Goal: Task Accomplishment & Management: Use online tool/utility

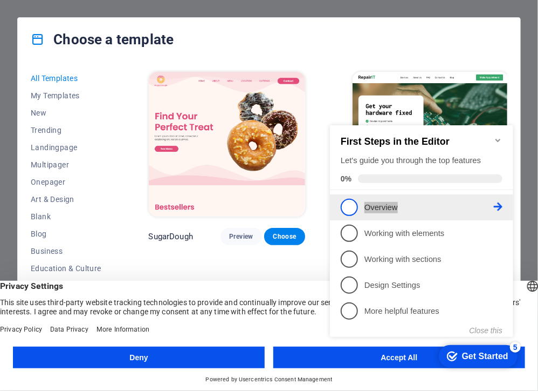
drag, startPoint x: 325, startPoint y: 113, endPoint x: 402, endPoint y: 204, distance: 119.1
click at [402, 204] on div "First Steps in the Editor Let's guide you through the top features 0% 1 Overvie…" at bounding box center [421, 229] width 183 height 209
click at [402, 204] on p "Overview - incomplete" at bounding box center [428, 206] width 129 height 11
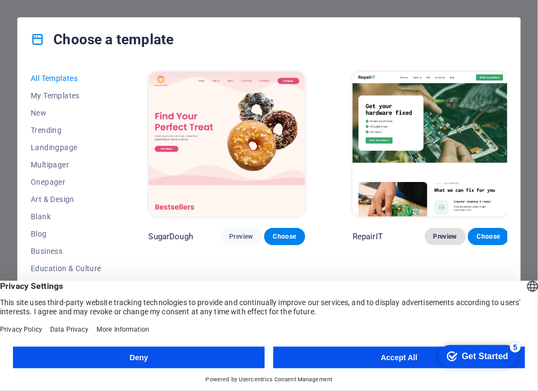
click at [425, 228] on button "Preview" at bounding box center [445, 236] width 41 height 17
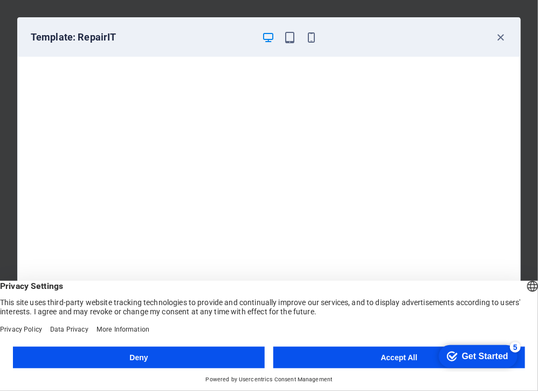
click at [350, 356] on button "Accept All" at bounding box center [400, 357] width 252 height 22
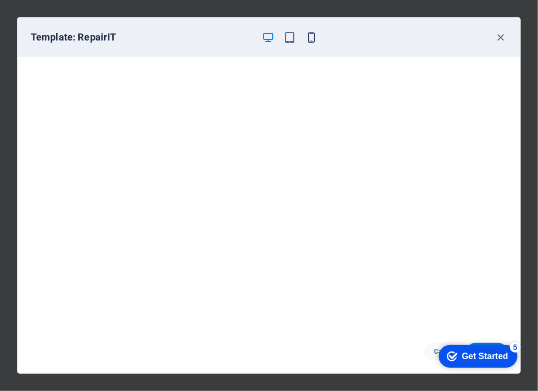
click at [311, 37] on icon "button" at bounding box center [311, 37] width 12 height 12
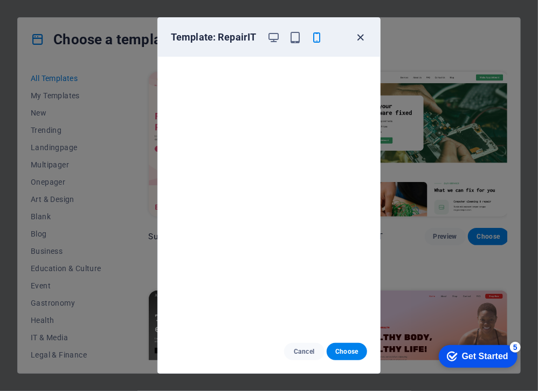
click at [360, 37] on icon "button" at bounding box center [361, 37] width 12 height 12
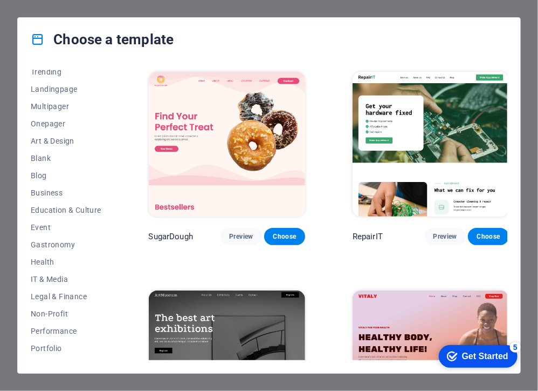
scroll to position [59, 0]
click at [48, 188] on span "Business" at bounding box center [66, 192] width 71 height 9
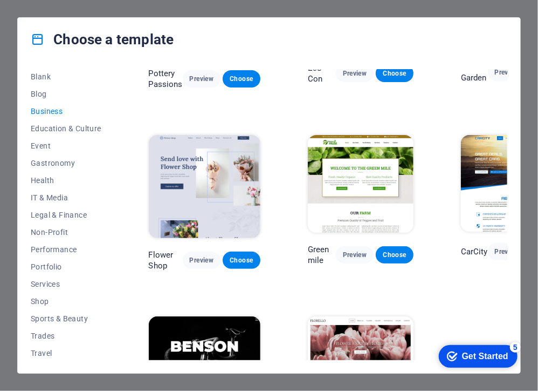
scroll to position [158, 0]
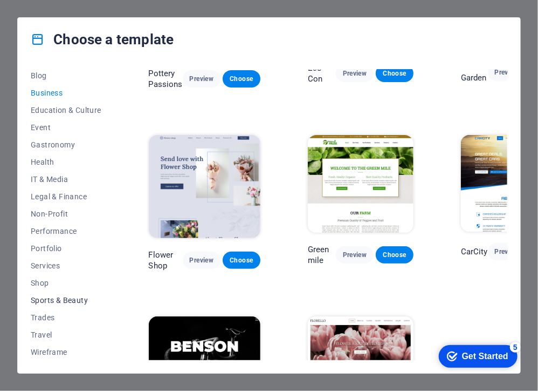
click at [72, 300] on span "Sports & Beauty" at bounding box center [66, 300] width 71 height 9
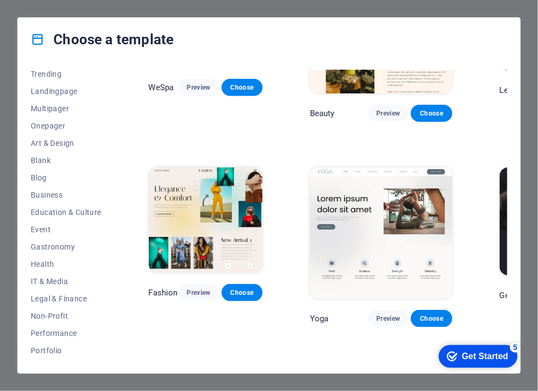
scroll to position [56, 0]
click at [78, 210] on span "Education & Culture" at bounding box center [66, 212] width 71 height 9
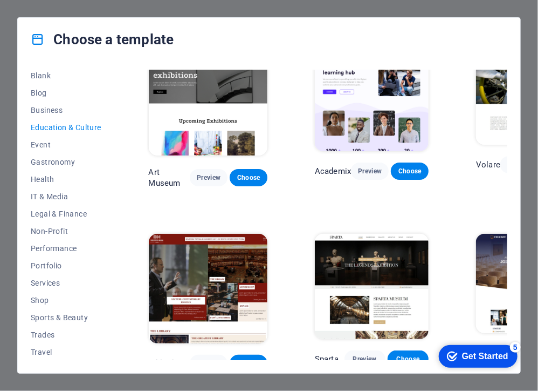
scroll to position [142, 0]
click at [35, 296] on span "Shop" at bounding box center [66, 299] width 71 height 9
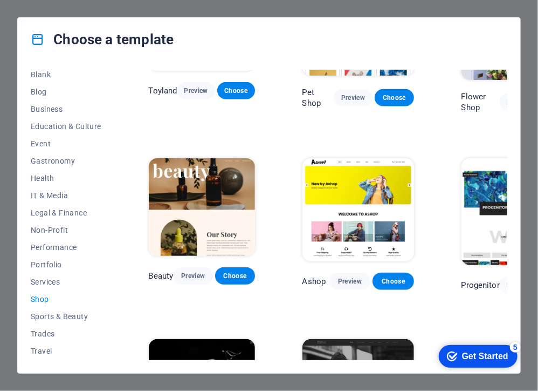
scroll to position [290, 0]
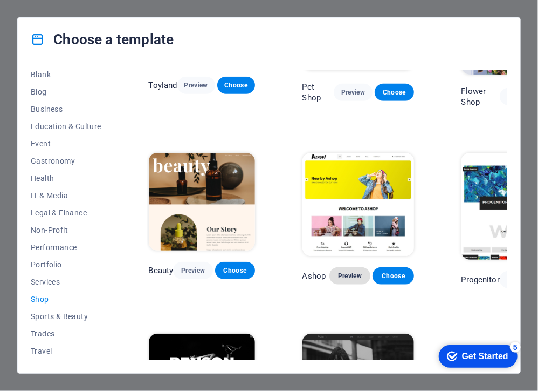
click at [345, 272] on span "Preview" at bounding box center [350, 275] width 24 height 9
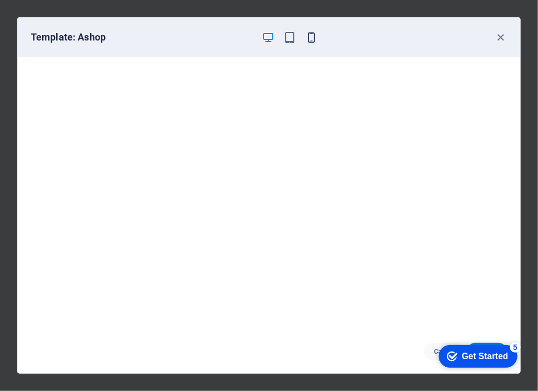
click at [312, 31] on icon "button" at bounding box center [311, 37] width 12 height 12
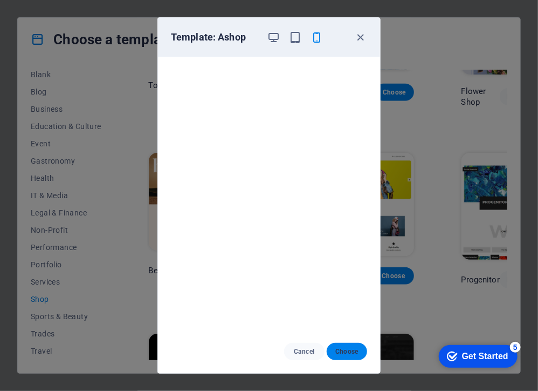
click at [345, 354] on span "Choose" at bounding box center [347, 351] width 23 height 9
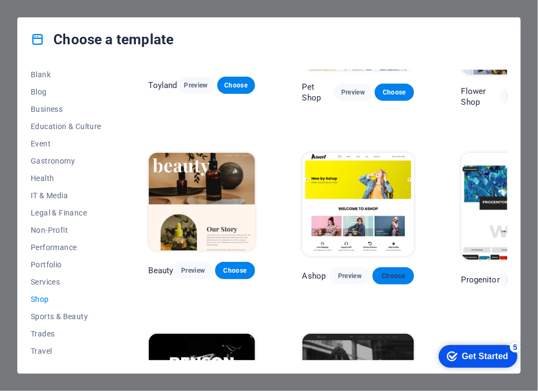
click at [393, 277] on span "Choose" at bounding box center [393, 275] width 24 height 9
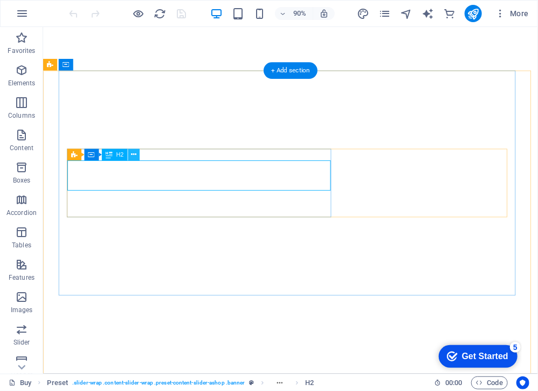
click at [134, 155] on icon at bounding box center [133, 154] width 5 height 10
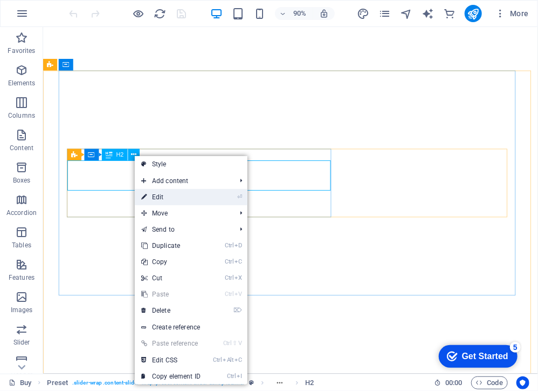
click at [205, 194] on link "⏎ Edit" at bounding box center [171, 197] width 72 height 16
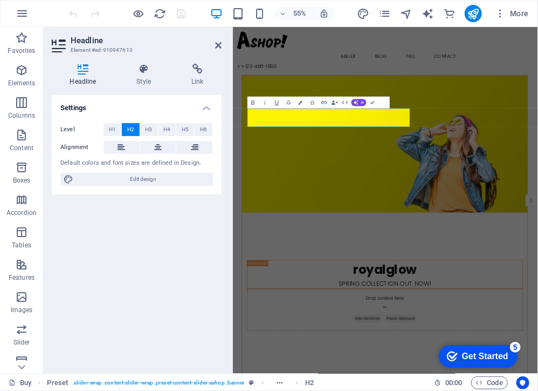
click at [173, 321] on div "Settings Level H1 H2 H3 H4 H5 H6 Alignment Default colors and font sizes are de…" at bounding box center [137, 230] width 170 height 270
click at [426, 276] on figure at bounding box center [509, 239] width 519 height 249
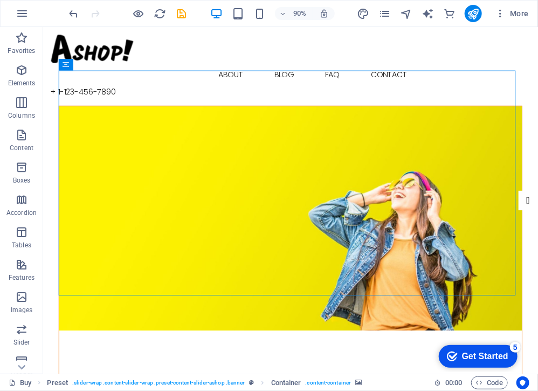
click at [440, 286] on figure at bounding box center [317, 239] width 515 height 249
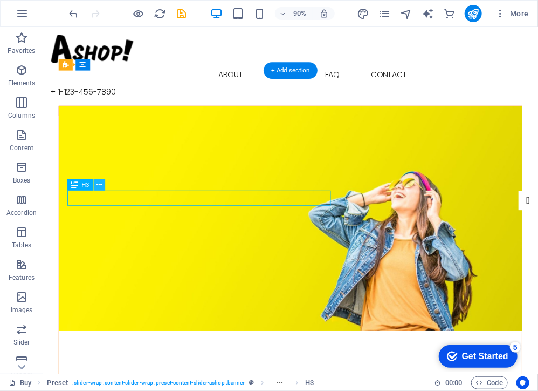
click at [94, 186] on button at bounding box center [100, 185] width 12 height 12
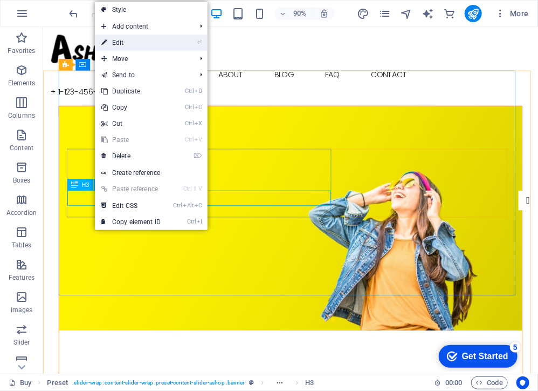
click at [133, 41] on link "⏎ Edit" at bounding box center [131, 43] width 72 height 16
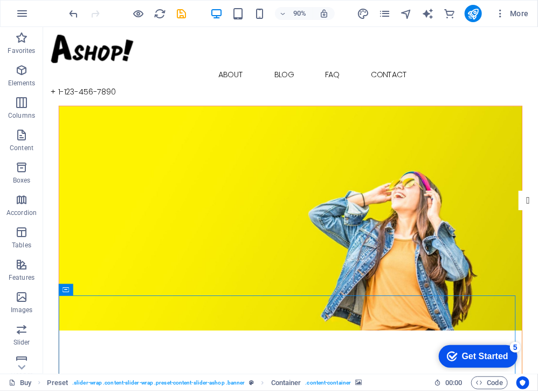
click at [334, 309] on figure at bounding box center [317, 239] width 515 height 249
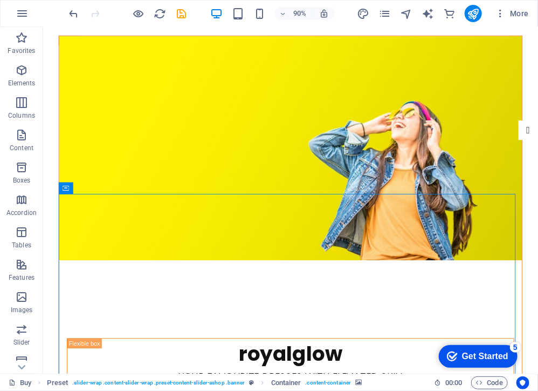
scroll to position [20, 0]
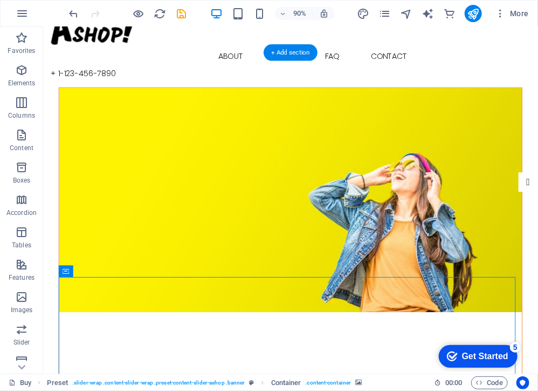
click at [426, 247] on figure at bounding box center [317, 219] width 515 height 249
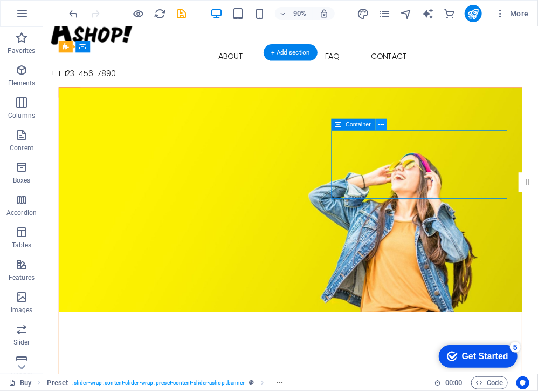
click at [380, 122] on icon at bounding box center [381, 125] width 5 height 10
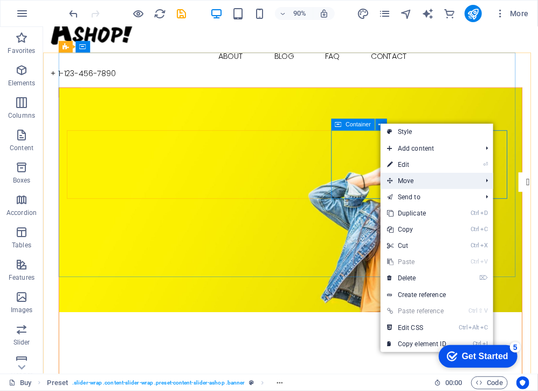
click at [421, 180] on span "Move" at bounding box center [429, 181] width 97 height 16
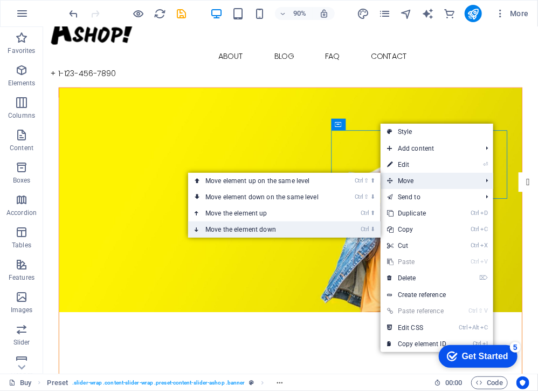
click at [254, 226] on link "Ctrl ⬇ Move the element down" at bounding box center [264, 229] width 152 height 16
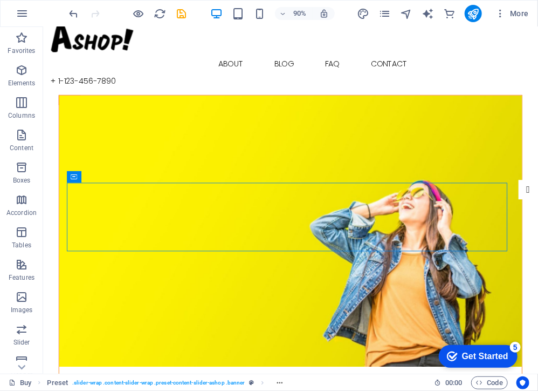
scroll to position [11, 0]
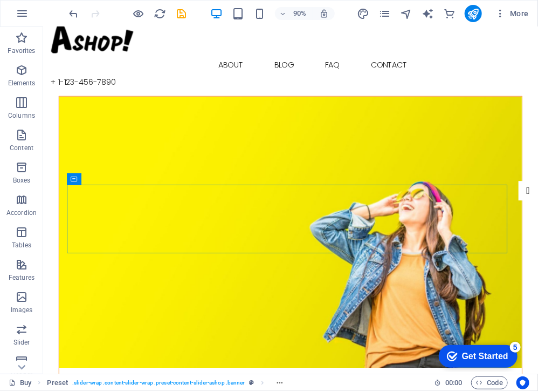
click at [272, 324] on figure at bounding box center [317, 254] width 515 height 301
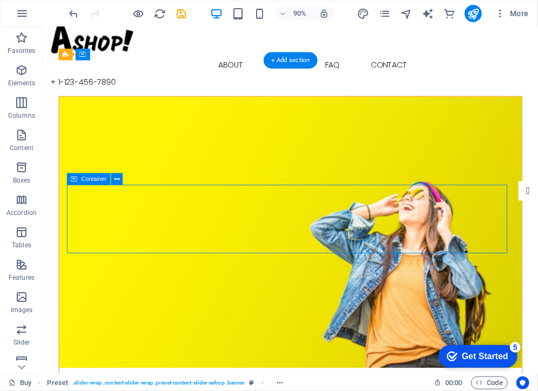
click at [465, 319] on figure at bounding box center [317, 254] width 515 height 301
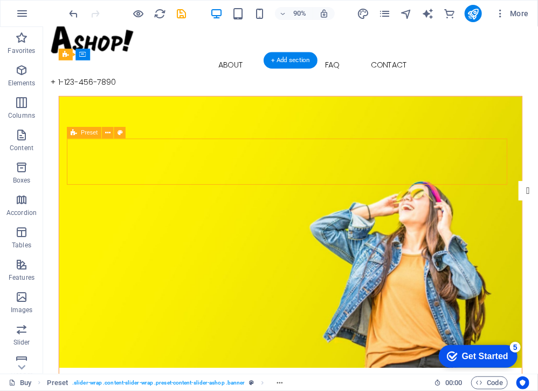
click at [462, 332] on figure at bounding box center [317, 254] width 515 height 301
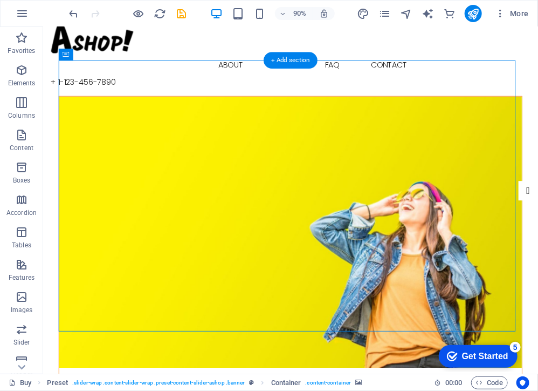
click at [471, 337] on figure at bounding box center [317, 254] width 515 height 301
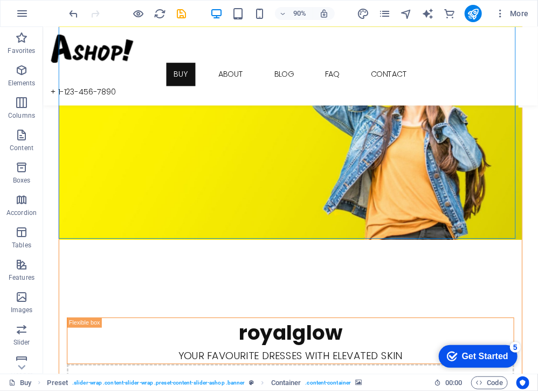
scroll to position [114, 0]
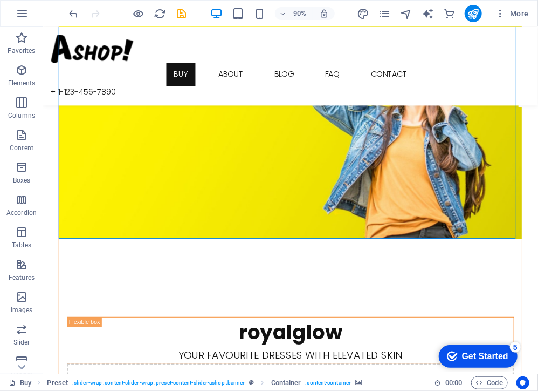
click at [481, 216] on figure at bounding box center [317, 112] width 515 height 301
click at [477, 210] on figure at bounding box center [317, 112] width 515 height 301
click at [23, 296] on icon "button" at bounding box center [21, 296] width 13 height 13
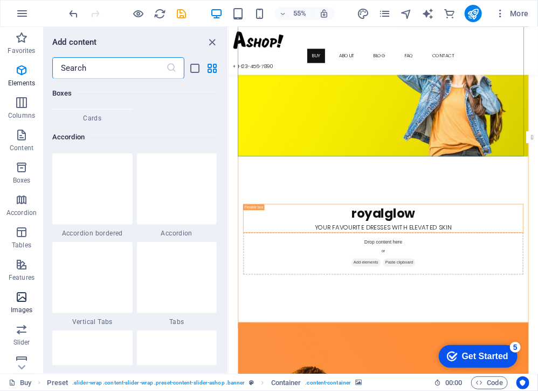
scroll to position [5470, 0]
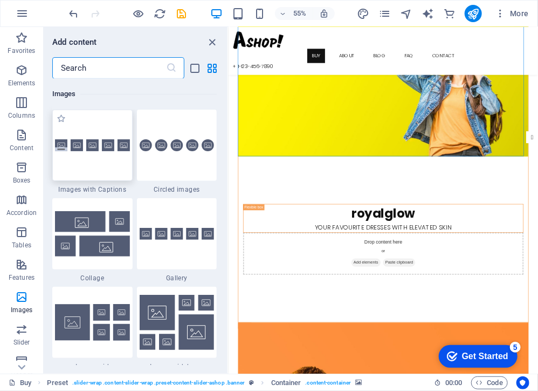
click at [83, 155] on div at bounding box center [92, 145] width 80 height 71
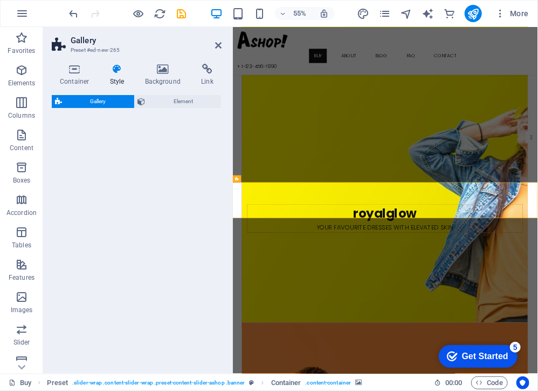
scroll to position [565, 0]
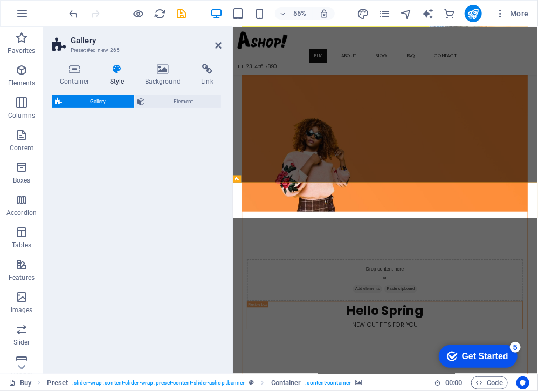
select select "rem"
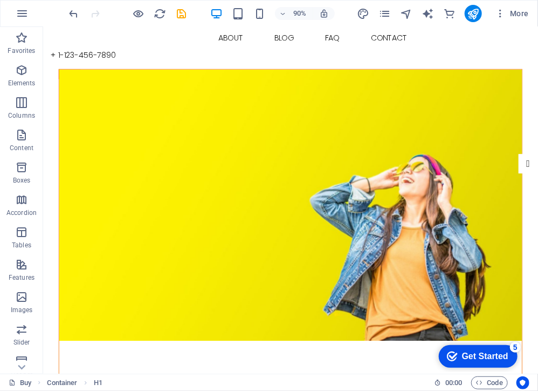
scroll to position [0, 0]
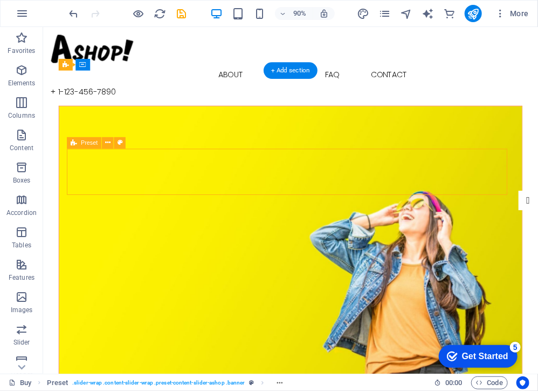
click at [439, 342] on figure at bounding box center [317, 265] width 515 height 301
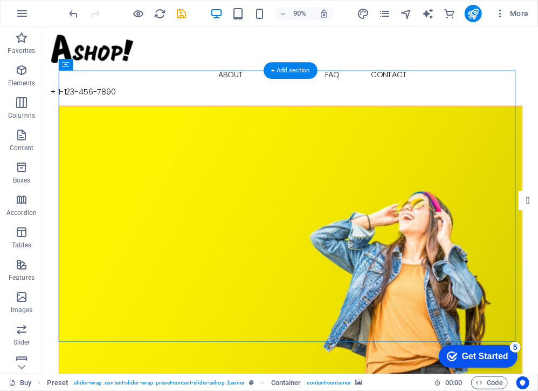
click at [421, 357] on figure at bounding box center [317, 265] width 515 height 301
click at [192, 346] on figure at bounding box center [317, 265] width 515 height 301
click at [214, 354] on figure at bounding box center [317, 265] width 515 height 301
click at [25, 75] on icon "button" at bounding box center [21, 70] width 13 height 13
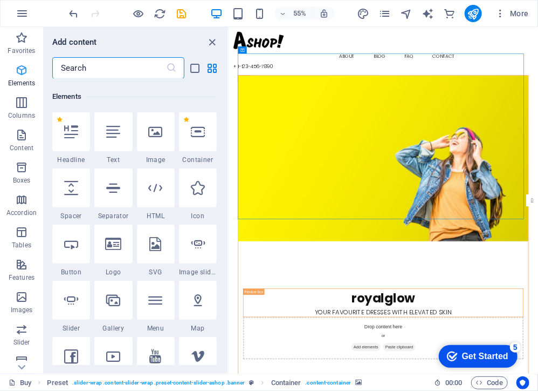
scroll to position [114, 0]
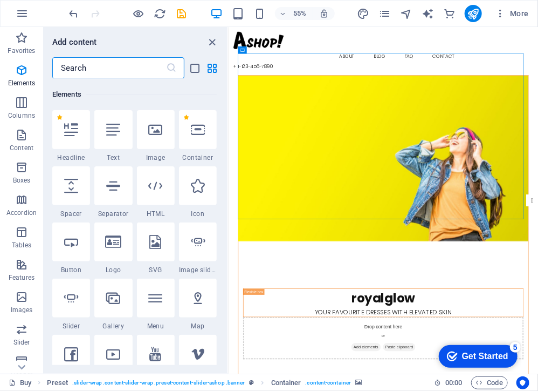
click at [419, 369] on figure at bounding box center [510, 265] width 528 height 301
click at [538, 346] on figure at bounding box center [510, 265] width 528 height 301
click at [538, 356] on figure at bounding box center [510, 265] width 528 height 301
click at [538, 38] on div "Buy About Blog FAQ Contact + [PHONE_NUMBER]" at bounding box center [509, 70] width 563 height 87
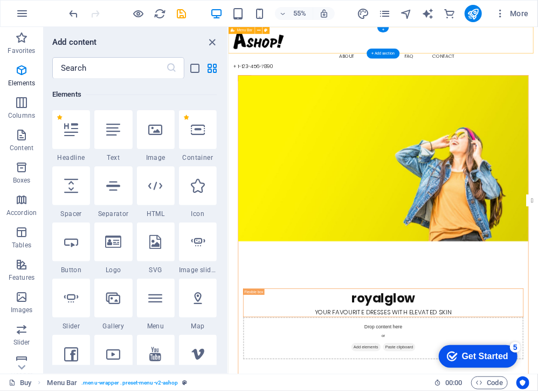
click at [538, 93] on div "+ 1-123-456-7890" at bounding box center [510, 99] width 546 height 13
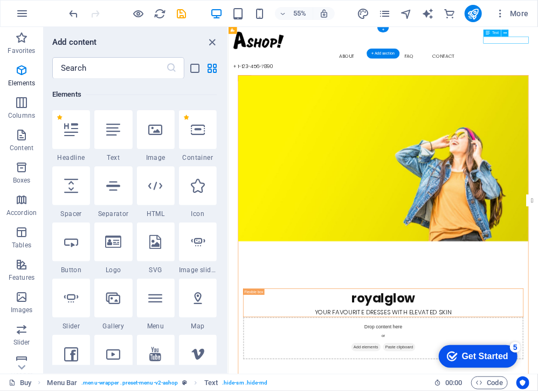
click at [298, 52] on div at bounding box center [510, 51] width 546 height 31
click at [272, 30] on div "Menu Bar Logo" at bounding box center [255, 31] width 42 height 8
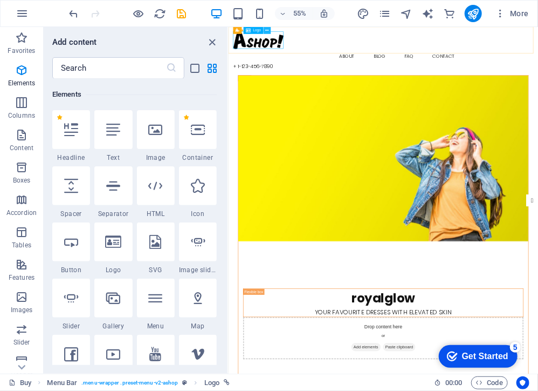
click at [268, 30] on icon at bounding box center [267, 31] width 3 height 6
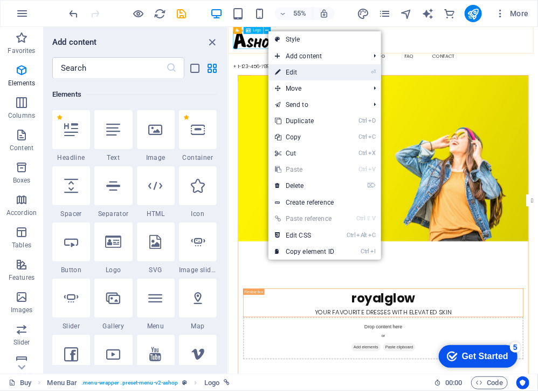
click at [298, 66] on link "⏎ Edit" at bounding box center [305, 72] width 72 height 16
select select "px"
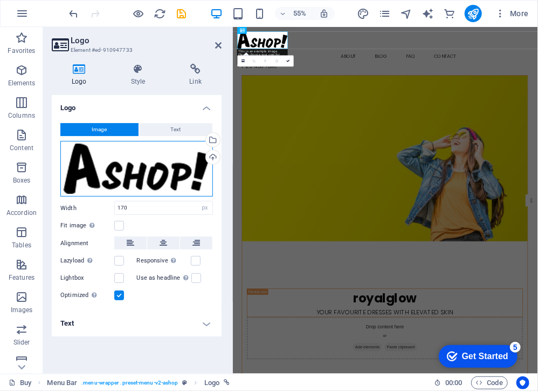
click at [127, 170] on div "Drag files here, click to choose files or select files from Files or our free s…" at bounding box center [136, 169] width 153 height 56
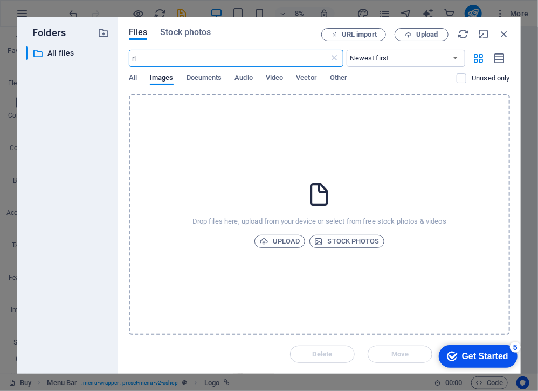
type input "r"
type input "ROYALGLOW"
click at [168, 54] on input "ROYALGLOW" at bounding box center [229, 58] width 201 height 17
click at [508, 32] on icon "button" at bounding box center [504, 34] width 12 height 12
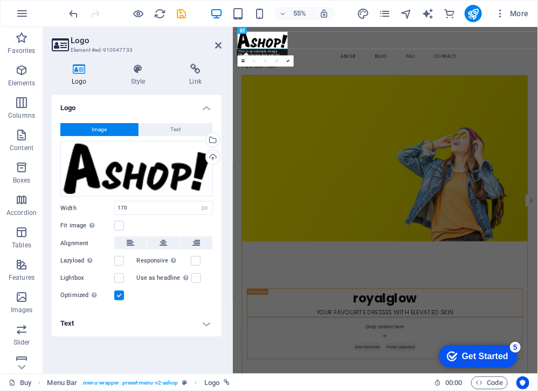
click at [314, 59] on div at bounding box center [510, 51] width 538 height 31
click at [271, 30] on icon at bounding box center [271, 31] width 3 height 6
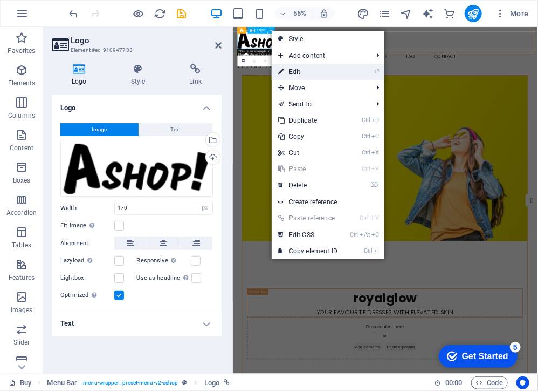
click at [301, 66] on link "⏎ Edit" at bounding box center [308, 72] width 72 height 16
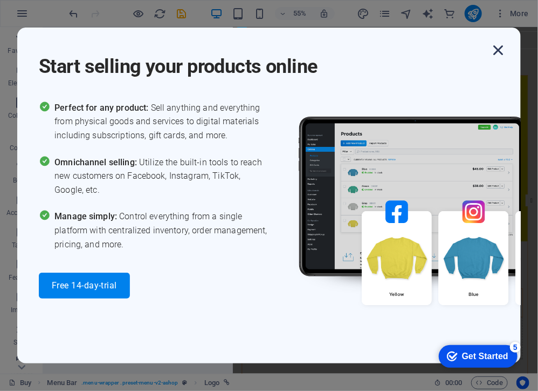
click at [490, 45] on icon "button" at bounding box center [498, 49] width 19 height 19
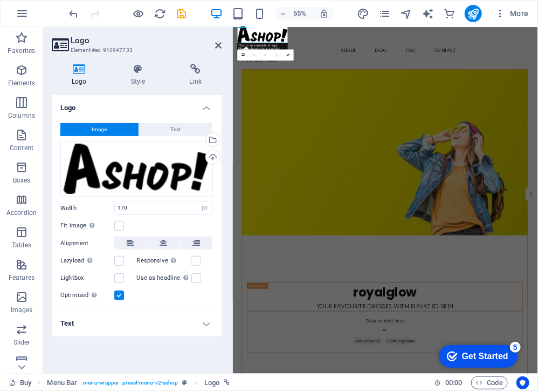
scroll to position [26, 0]
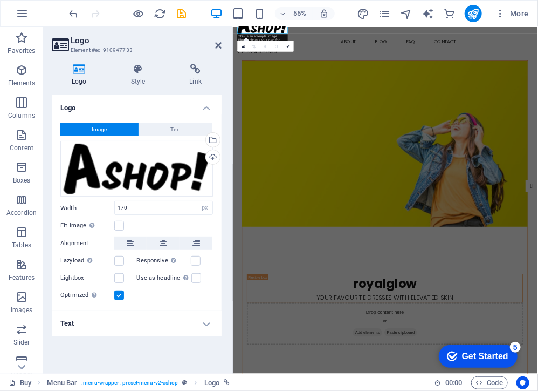
click at [481, 358] on div "Get Started" at bounding box center [485, 356] width 46 height 10
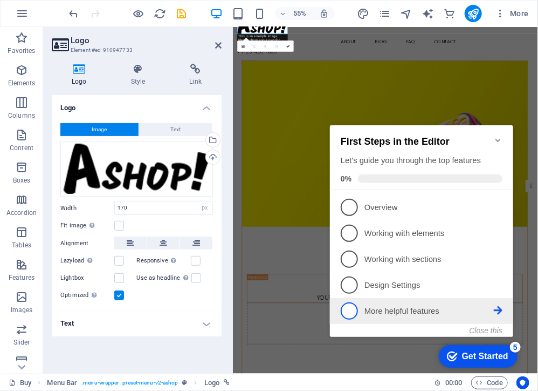
click at [493, 313] on p "More helpful features - incomplete" at bounding box center [428, 310] width 129 height 11
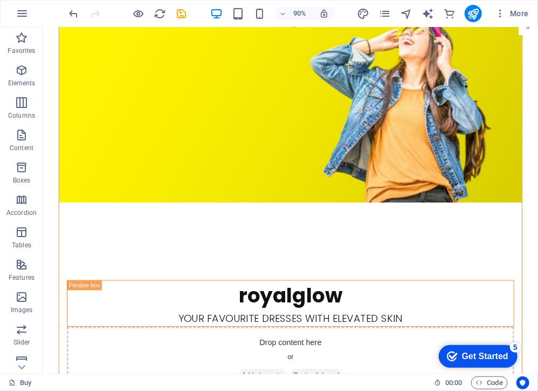
scroll to position [0, 0]
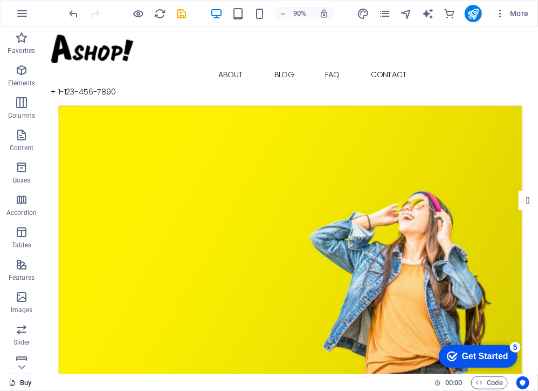
click at [12, 383] on icon at bounding box center [12, 382] width 7 height 7
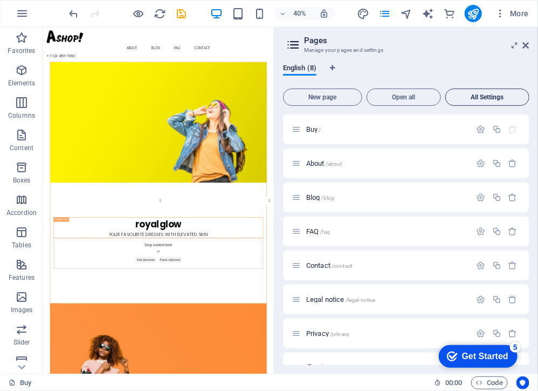
click at [501, 90] on button "All Settings" at bounding box center [488, 96] width 84 height 17
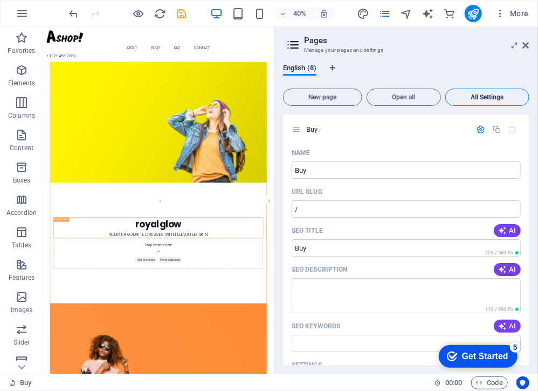
scroll to position [2908, 0]
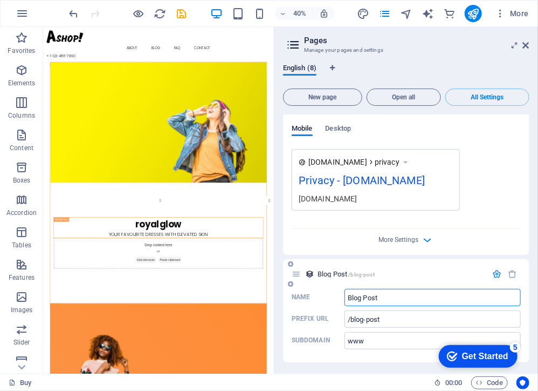
click at [386, 297] on input "Blog Post" at bounding box center [433, 297] width 176 height 17
type input "B"
type input "/blog-pos"
type input "/"
click at [334, 121] on div "Preview Mobile Desktop" at bounding box center [406, 126] width 229 height 45
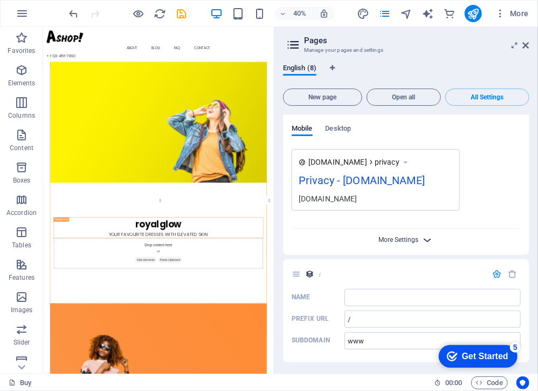
click at [417, 237] on span "More Settings" at bounding box center [399, 240] width 40 height 8
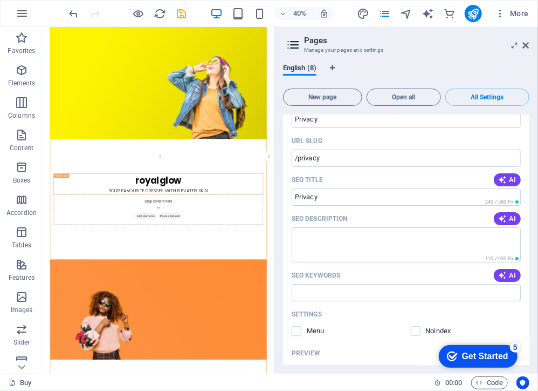
scroll to position [0, 0]
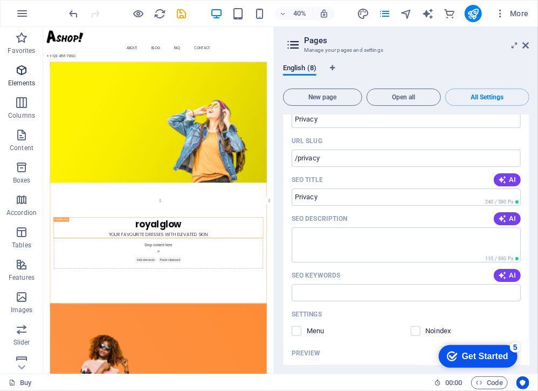
click at [23, 76] on icon "button" at bounding box center [21, 70] width 13 height 13
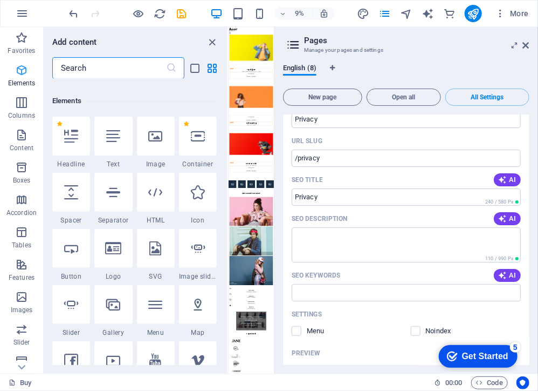
scroll to position [114, 0]
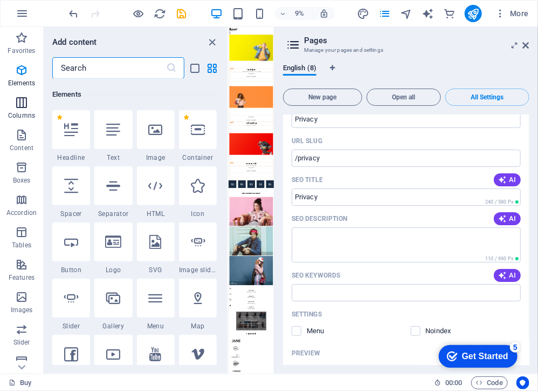
click at [13, 108] on span "Columns" at bounding box center [21, 109] width 43 height 26
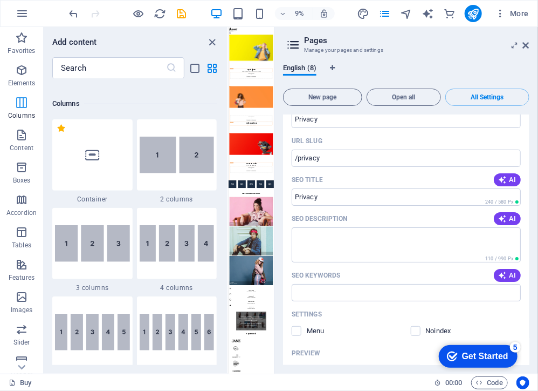
scroll to position [534, 0]
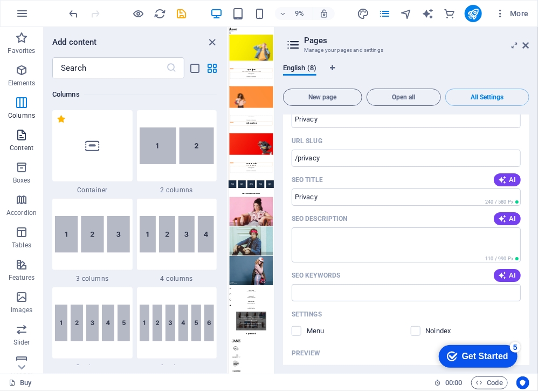
click at [21, 138] on icon "button" at bounding box center [21, 134] width 13 height 13
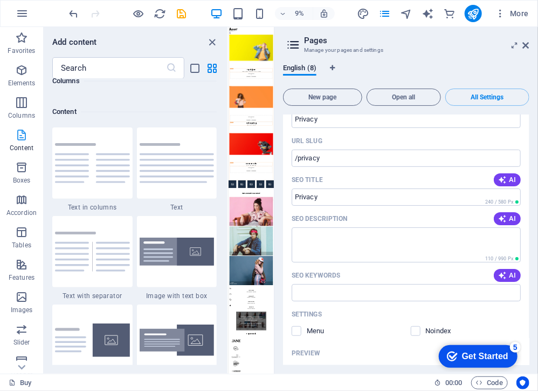
scroll to position [1887, 0]
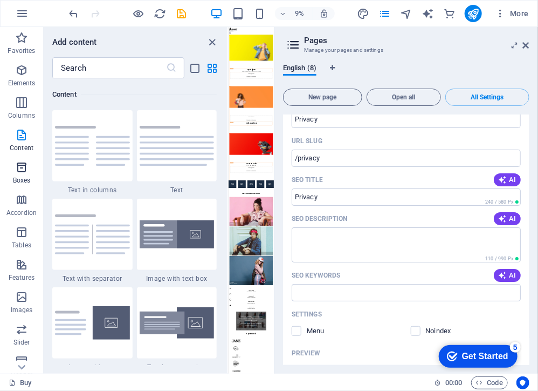
click at [23, 177] on p "Boxes" at bounding box center [22, 180] width 18 height 9
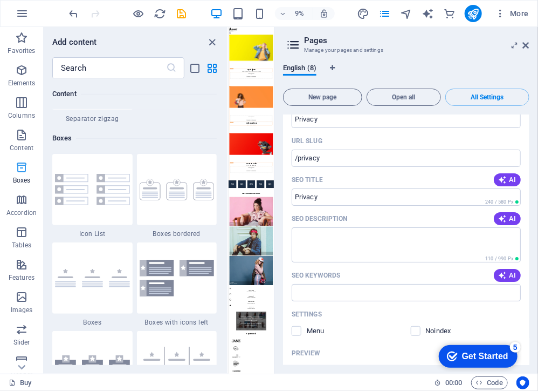
scroll to position [2976, 0]
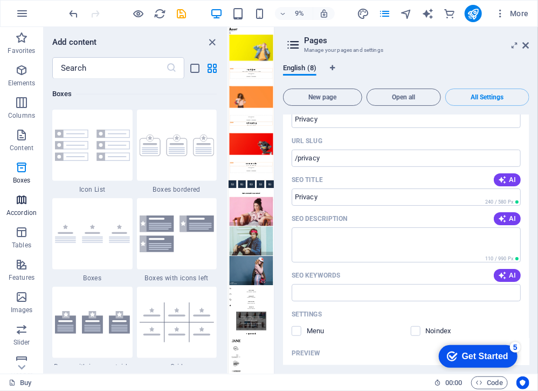
click at [18, 203] on icon "button" at bounding box center [21, 199] width 13 height 13
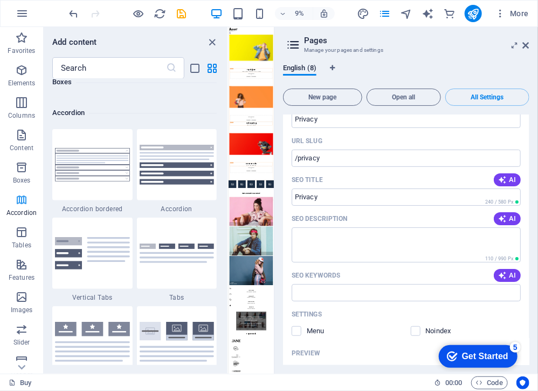
scroll to position [3444, 0]
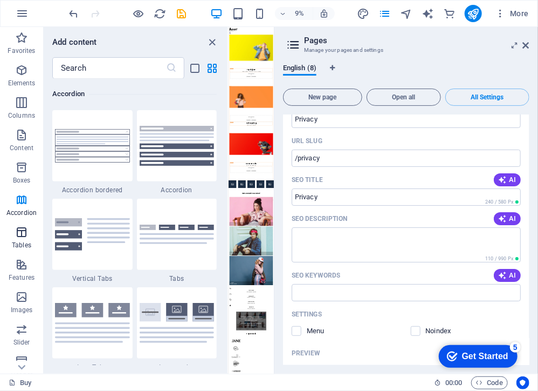
click at [22, 237] on icon "button" at bounding box center [21, 231] width 13 height 13
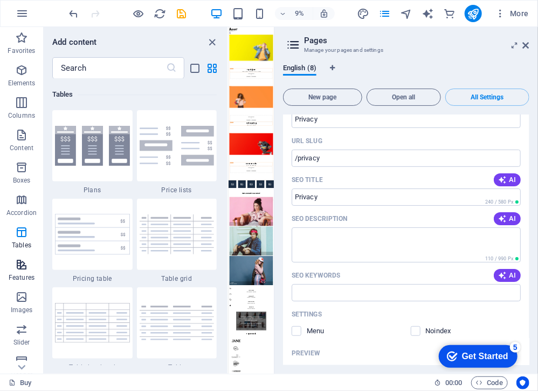
click at [13, 266] on span "Features" at bounding box center [21, 271] width 43 height 26
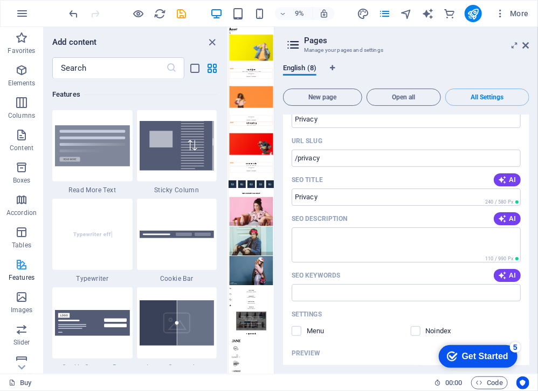
scroll to position [4205, 0]
click at [13, 309] on p "Images" at bounding box center [22, 309] width 22 height 9
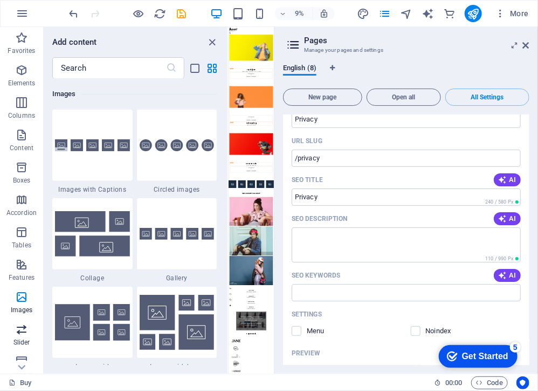
click at [20, 335] on icon "button" at bounding box center [21, 329] width 13 height 13
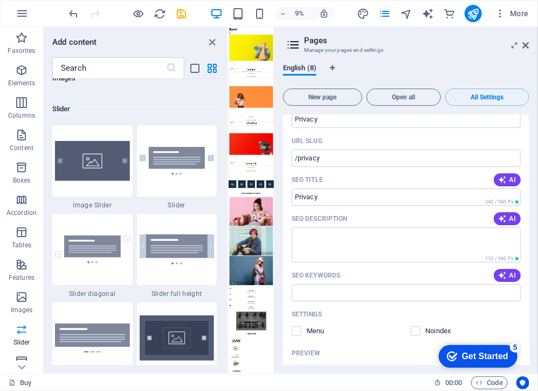
scroll to position [6115, 0]
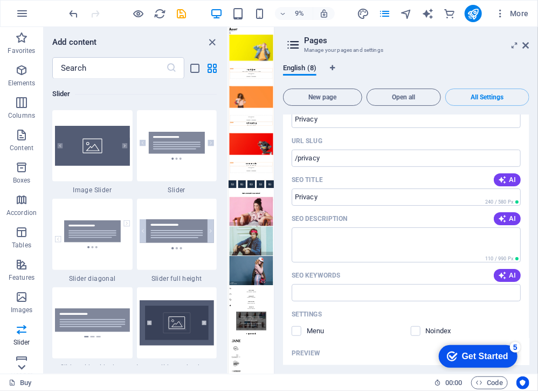
click at [24, 371] on icon at bounding box center [21, 366] width 15 height 15
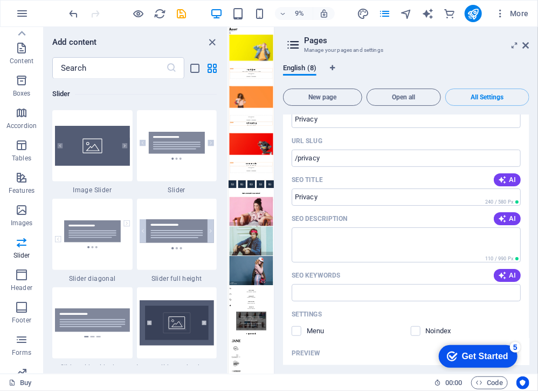
scroll to position [0, 0]
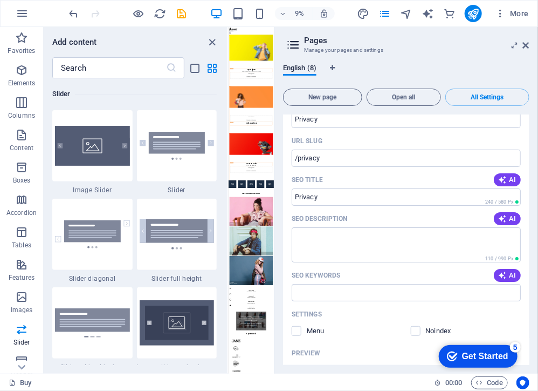
click at [483, 354] on div "Get Started" at bounding box center [485, 356] width 46 height 10
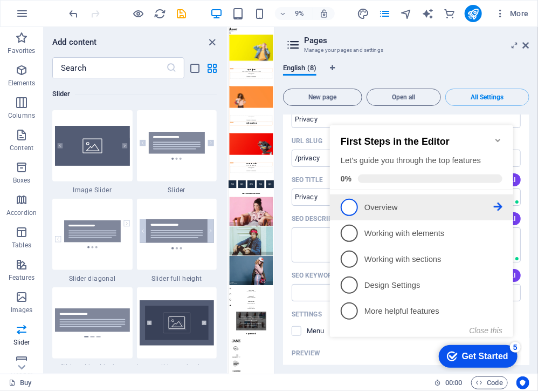
click at [372, 194] on li "1 Overview - incomplete" at bounding box center [421, 207] width 183 height 26
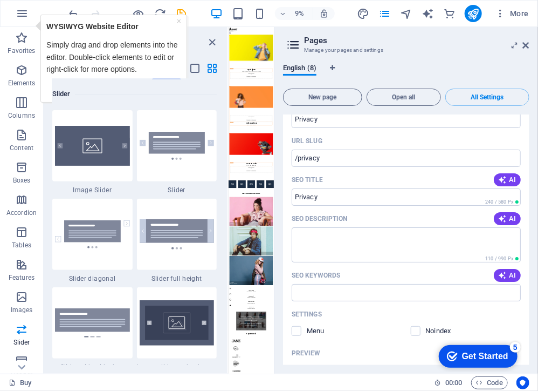
click at [481, 361] on div "checkmark Get Started 5" at bounding box center [478, 355] width 79 height 23
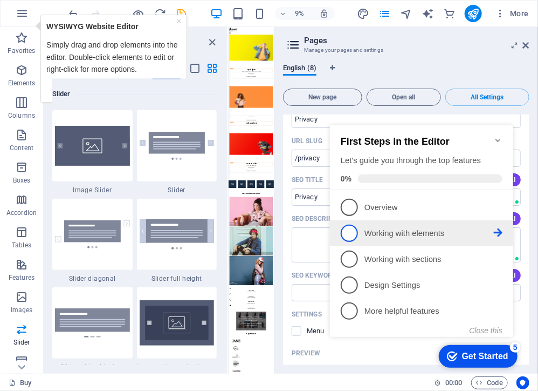
click at [391, 235] on p "Working with elements - incomplete" at bounding box center [428, 232] width 129 height 11
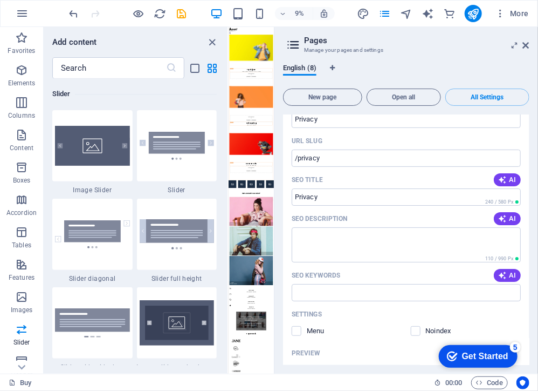
click at [484, 357] on div "Get Started" at bounding box center [485, 356] width 46 height 10
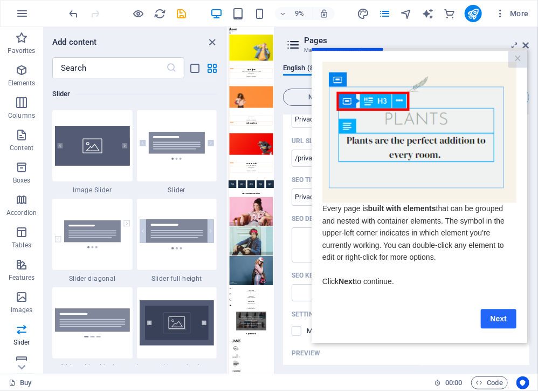
click at [511, 316] on link "Next" at bounding box center [499, 318] width 36 height 19
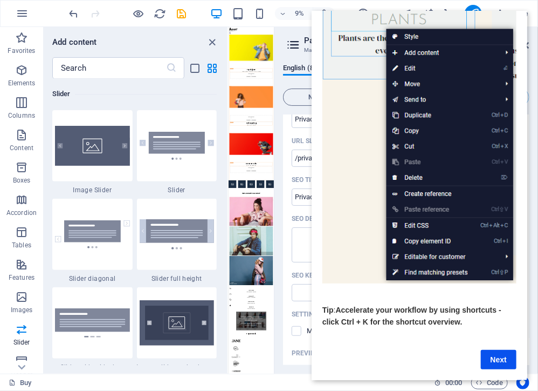
scroll to position [99, 0]
click at [493, 354] on link "Next" at bounding box center [499, 358] width 36 height 19
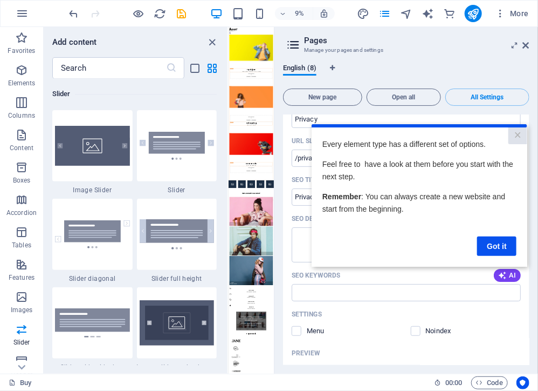
scroll to position [0, 0]
click at [507, 245] on link "Got it" at bounding box center [496, 245] width 39 height 19
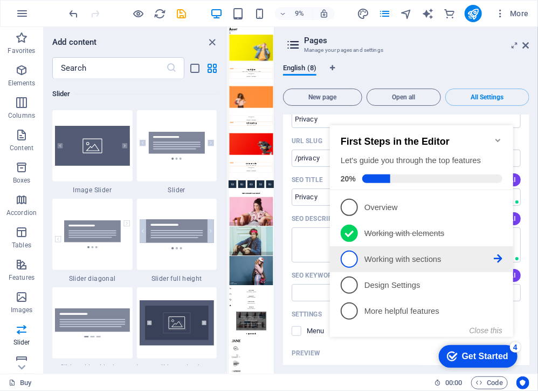
click at [350, 257] on span "3" at bounding box center [348, 258] width 17 height 17
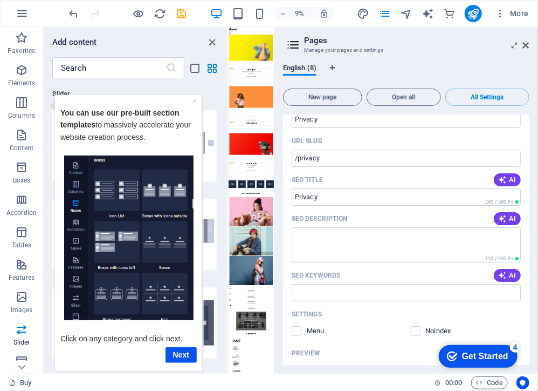
click at [485, 356] on div "Get Started" at bounding box center [485, 356] width 46 height 10
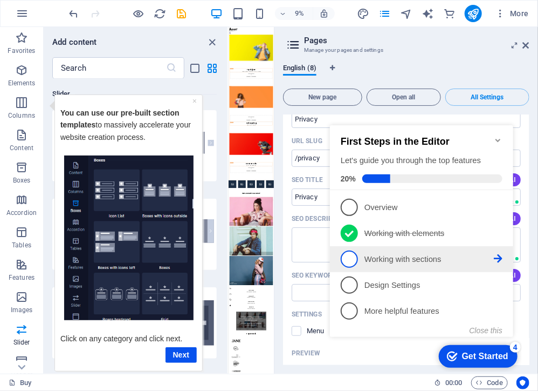
click at [356, 255] on span "3" at bounding box center [348, 258] width 17 height 17
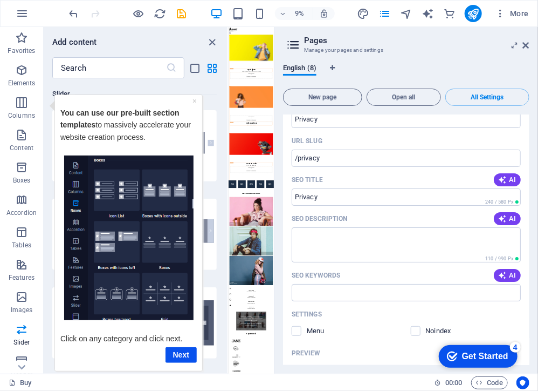
click at [480, 359] on div "Get Started" at bounding box center [485, 356] width 46 height 10
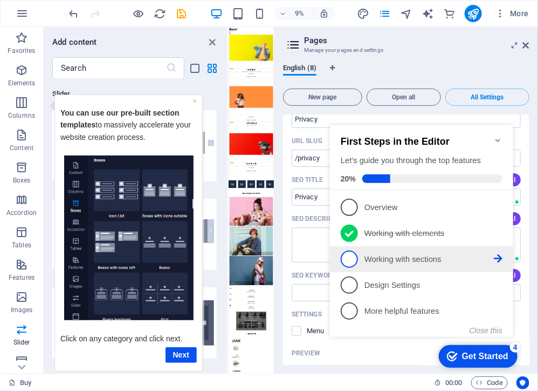
click at [432, 253] on p "Working with sections - incomplete" at bounding box center [428, 258] width 129 height 11
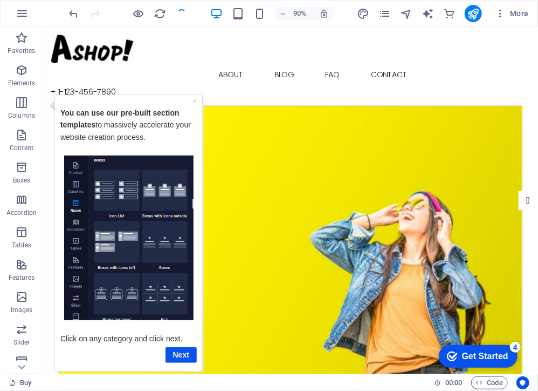
click at [370, 324] on figure at bounding box center [317, 265] width 515 height 301
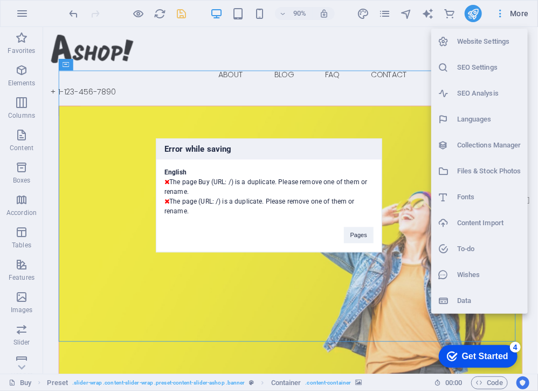
click at [305, 300] on div "Error while saving English The page Buy (URL: /) is a duplicate. Please remove …" at bounding box center [269, 195] width 538 height 391
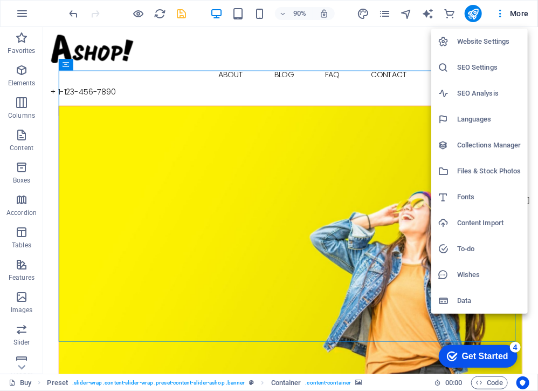
click at [389, 114] on div at bounding box center [269, 195] width 538 height 391
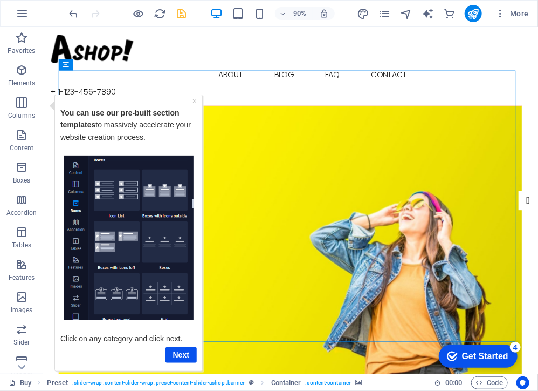
click at [480, 132] on figure at bounding box center [317, 265] width 515 height 301
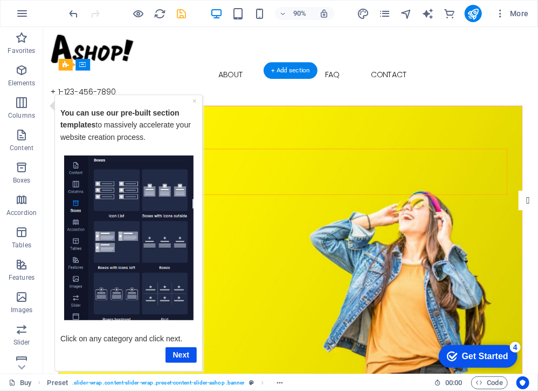
click at [434, 335] on figure at bounding box center [317, 265] width 515 height 301
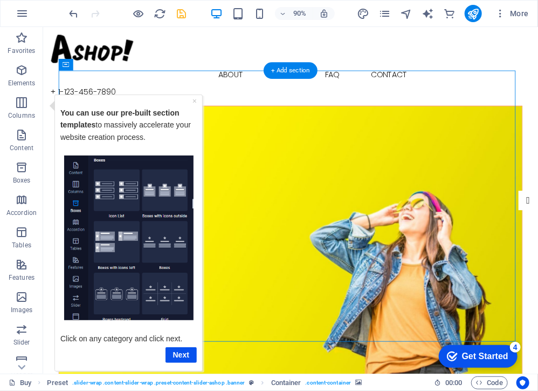
click at [444, 344] on figure at bounding box center [317, 265] width 515 height 301
click at [458, 339] on figure at bounding box center [317, 265] width 515 height 301
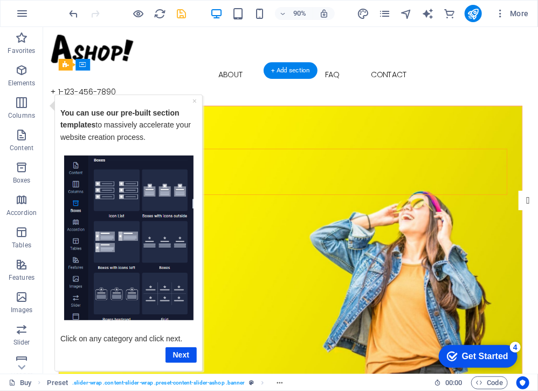
click at [176, 100] on div "You can use our pre-built section templates to massively accelerate your websit…" at bounding box center [128, 127] width 136 height 55
click at [192, 103] on link "×" at bounding box center [194, 100] width 4 height 9
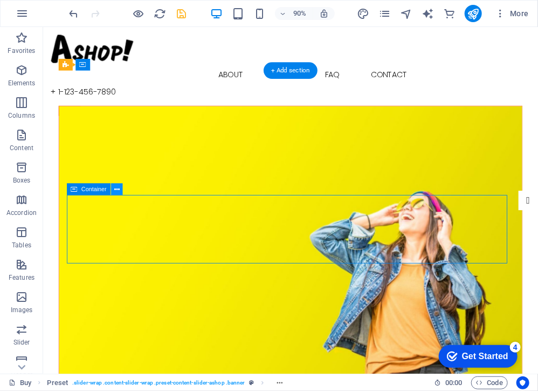
click at [114, 192] on icon at bounding box center [116, 189] width 5 height 10
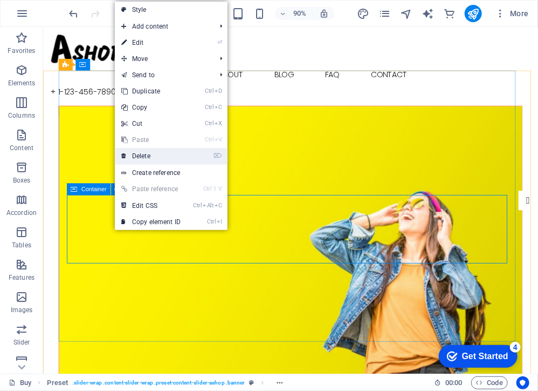
click at [155, 156] on link "⌦ Delete" at bounding box center [151, 156] width 72 height 16
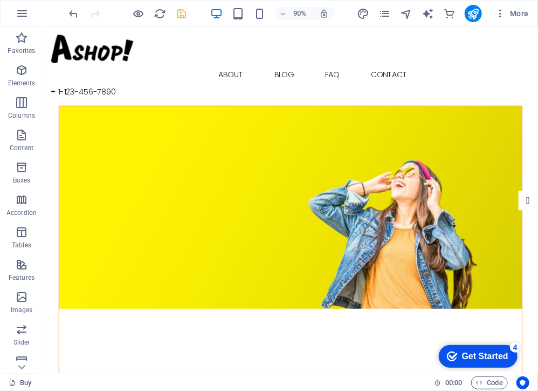
click at [461, 216] on figure at bounding box center [317, 227] width 515 height 225
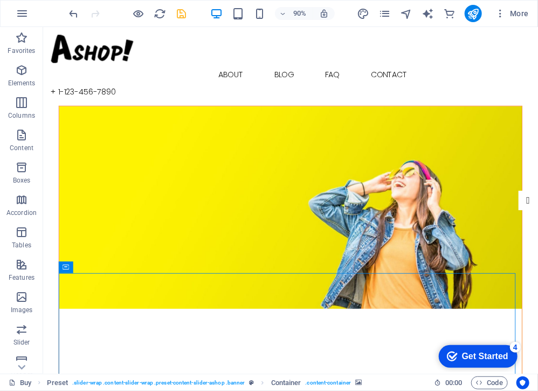
click at [423, 234] on figure at bounding box center [317, 227] width 515 height 225
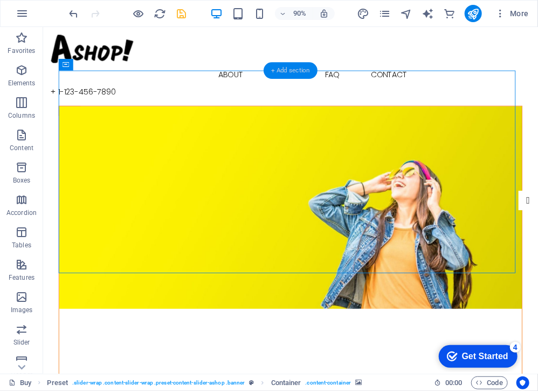
click at [289, 69] on div "+ Add section" at bounding box center [291, 71] width 54 height 17
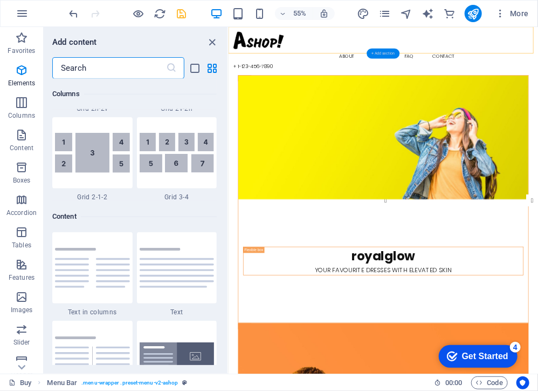
scroll to position [1888, 0]
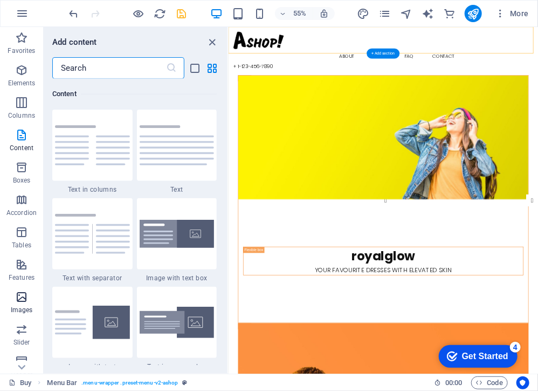
click at [15, 299] on icon "button" at bounding box center [21, 296] width 13 height 13
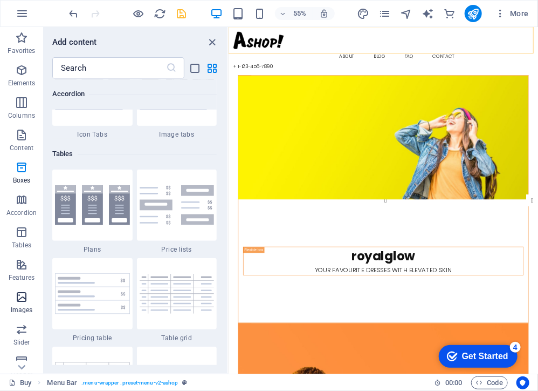
scroll to position [5470, 0]
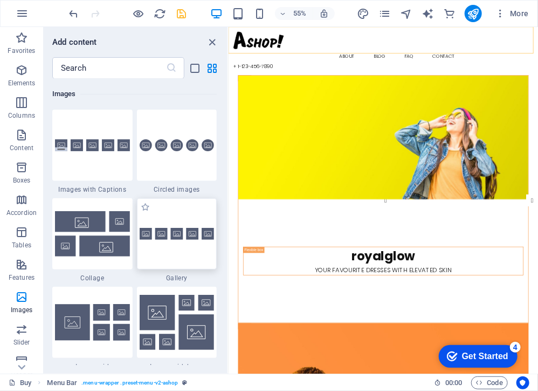
click at [175, 230] on img at bounding box center [177, 234] width 75 height 12
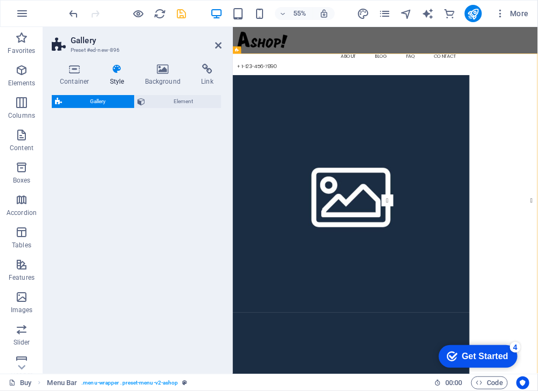
select select "rem"
select select "preset-gallery-v3-default"
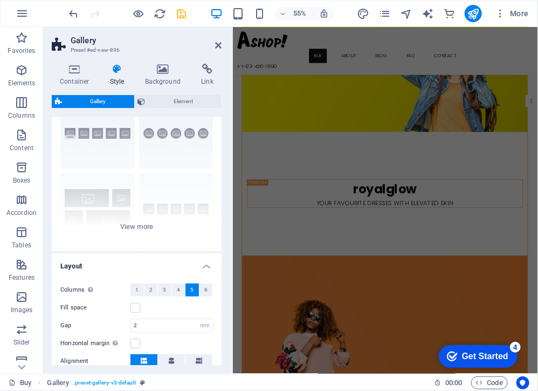
scroll to position [0, 0]
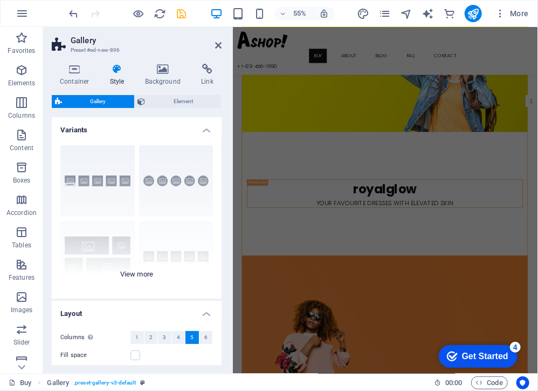
click at [168, 188] on div "Captions Circle Collage Default Grid Grid shifted" at bounding box center [137, 217] width 170 height 162
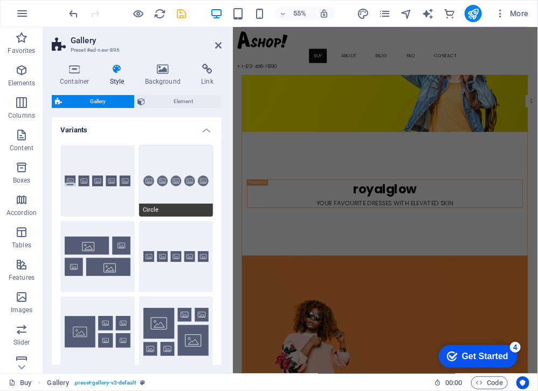
click at [183, 170] on button "Circle" at bounding box center [176, 180] width 74 height 71
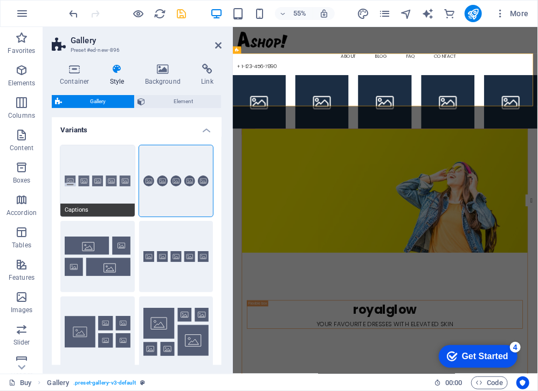
click at [101, 179] on button "Captions" at bounding box center [97, 180] width 74 height 71
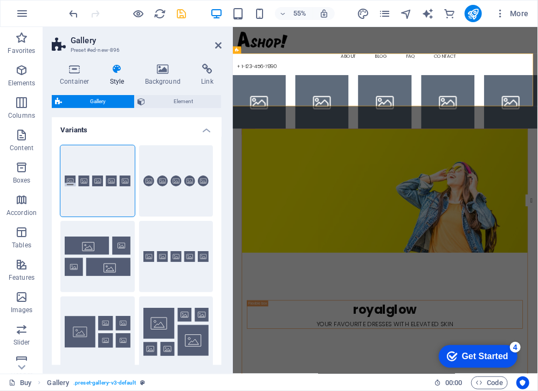
click at [482, 129] on li at bounding box center [509, 162] width 97 height 97
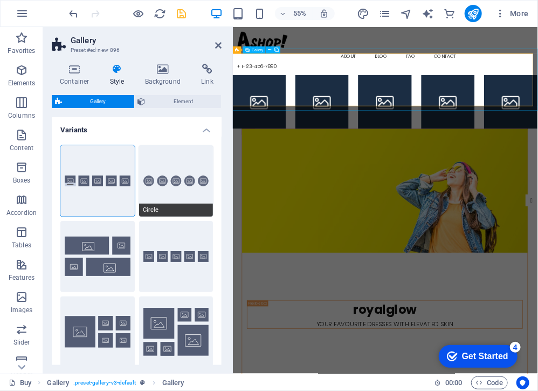
click at [172, 179] on button "Circle" at bounding box center [176, 180] width 74 height 71
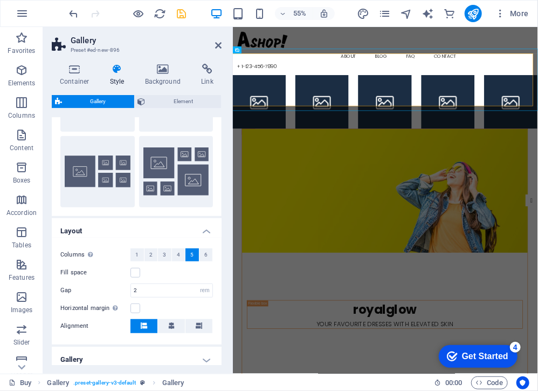
scroll to position [110, 0]
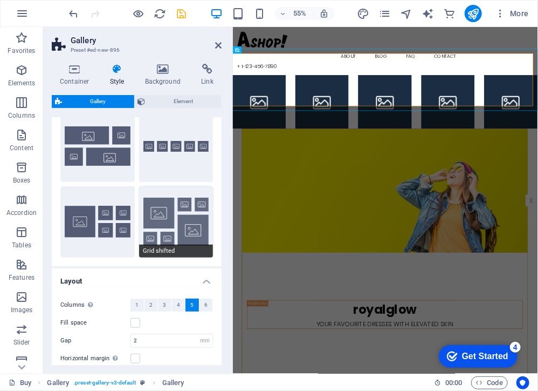
click at [179, 217] on button "Grid shifted" at bounding box center [176, 221] width 74 height 71
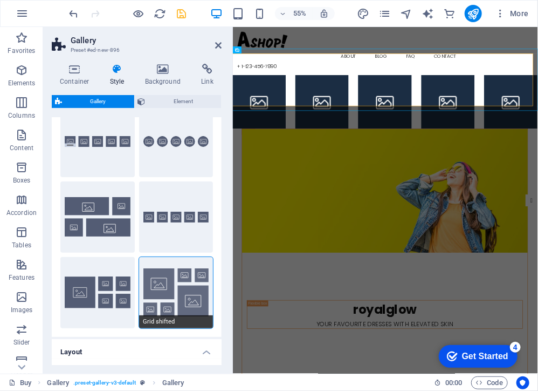
scroll to position [0, 0]
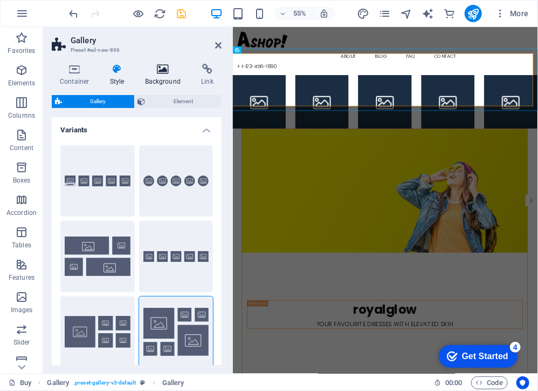
click at [158, 72] on icon at bounding box center [163, 69] width 52 height 11
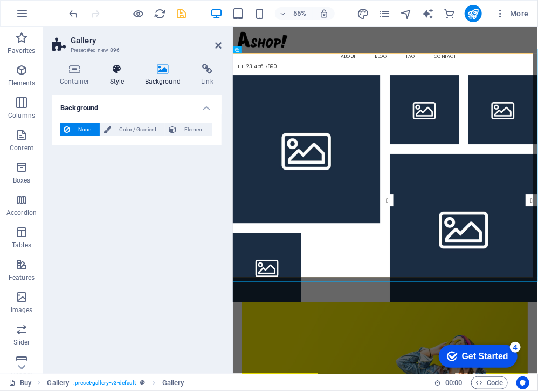
click at [118, 75] on h4 "Style" at bounding box center [119, 75] width 35 height 23
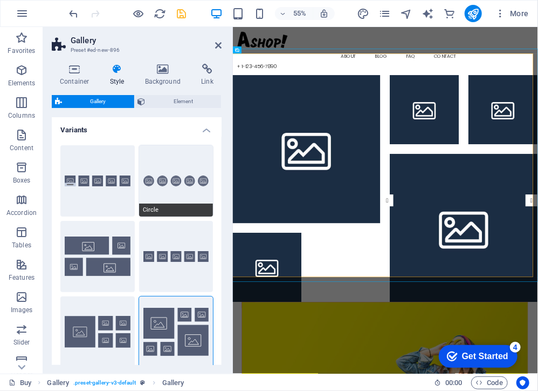
click at [175, 169] on button "Circle" at bounding box center [176, 180] width 74 height 71
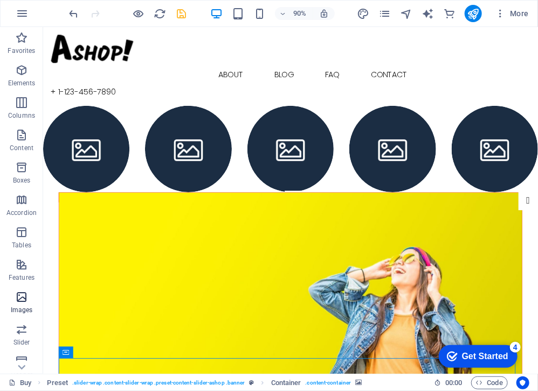
click at [16, 309] on p "Images" at bounding box center [22, 309] width 22 height 9
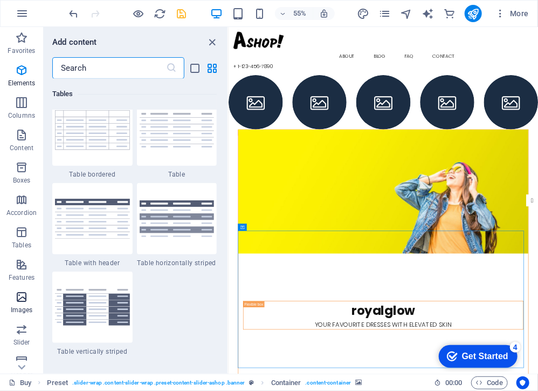
scroll to position [5470, 0]
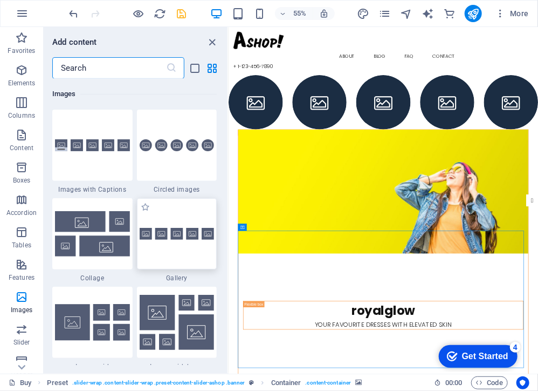
click at [190, 217] on div at bounding box center [177, 233] width 80 height 71
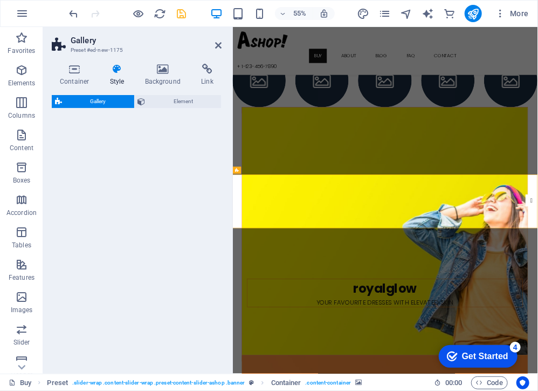
scroll to position [600, 0]
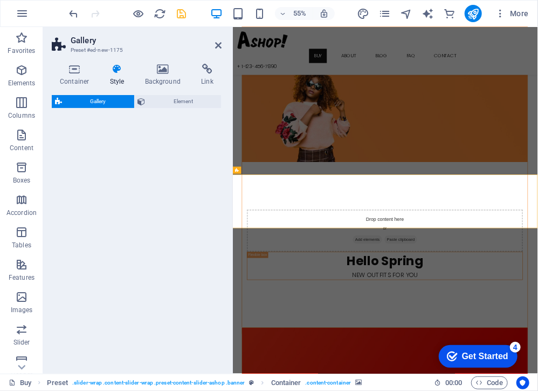
select select "rem"
select select "preset-gallery-v3-default"
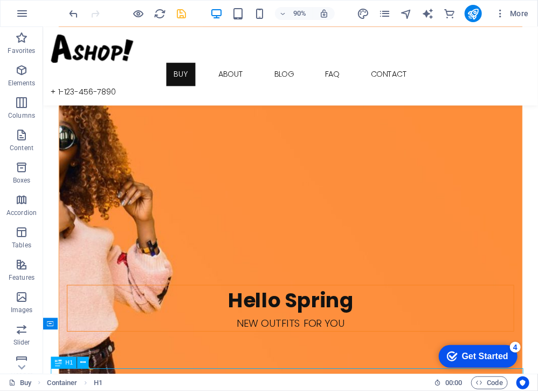
scroll to position [719, 0]
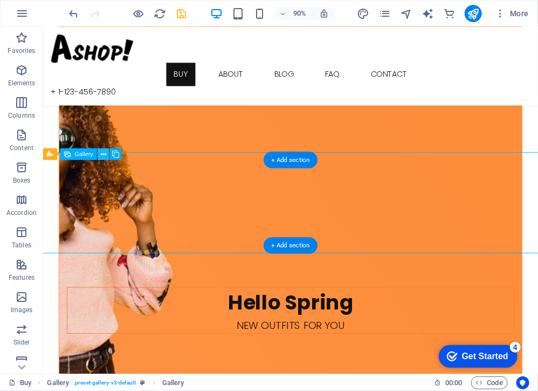
click at [99, 149] on button at bounding box center [104, 154] width 12 height 12
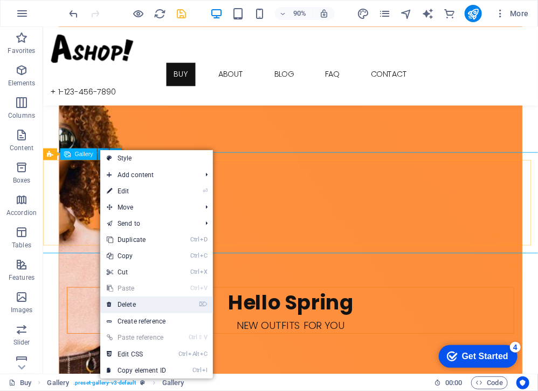
click at [145, 303] on link "⌦ Delete" at bounding box center [136, 304] width 72 height 16
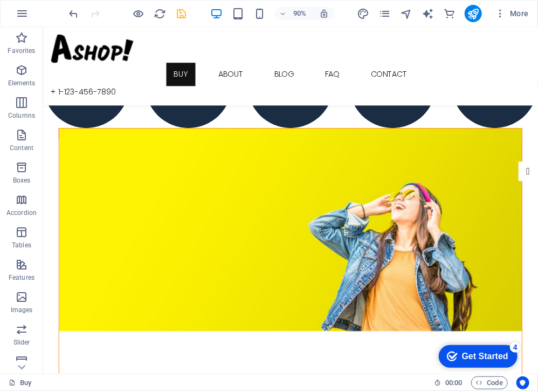
scroll to position [0, 0]
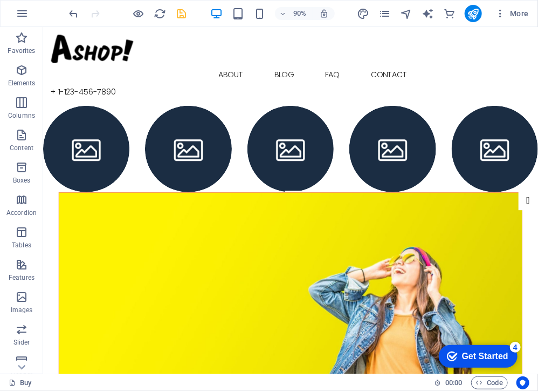
click at [430, 309] on figure at bounding box center [317, 323] width 515 height 225
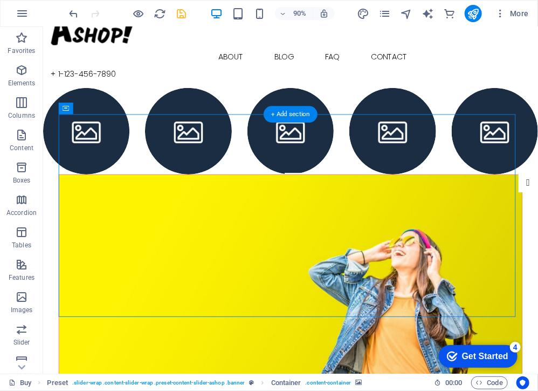
scroll to position [13, 0]
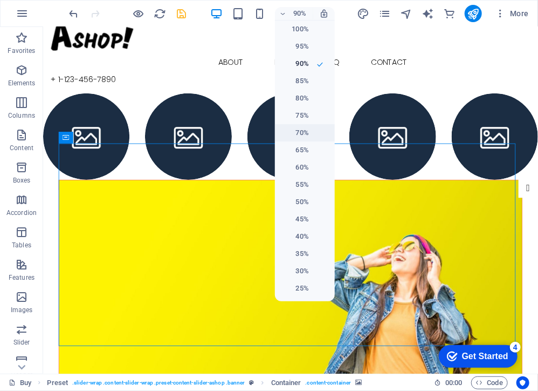
click at [307, 131] on h6 "70%" at bounding box center [296, 132] width 28 height 13
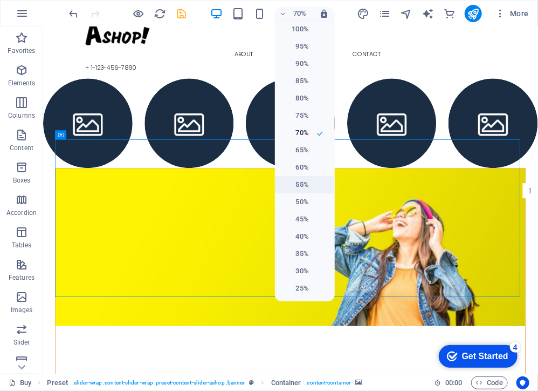
click at [311, 184] on li "55%" at bounding box center [305, 184] width 60 height 17
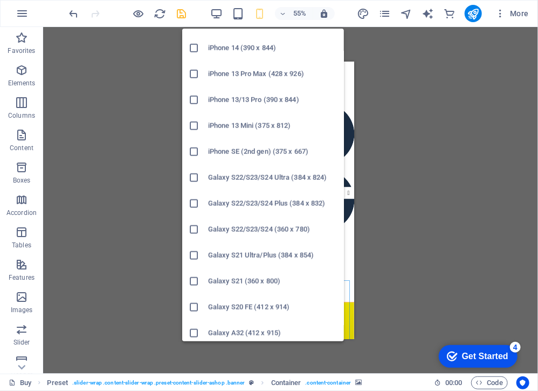
scroll to position [271, 0]
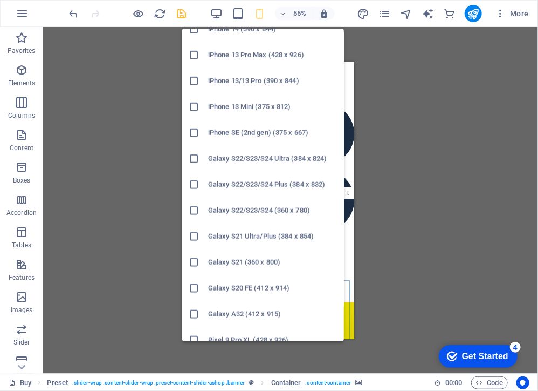
click at [303, 207] on h6 "Galaxy S22/S23/S24 (360 x 780)" at bounding box center [272, 210] width 129 height 13
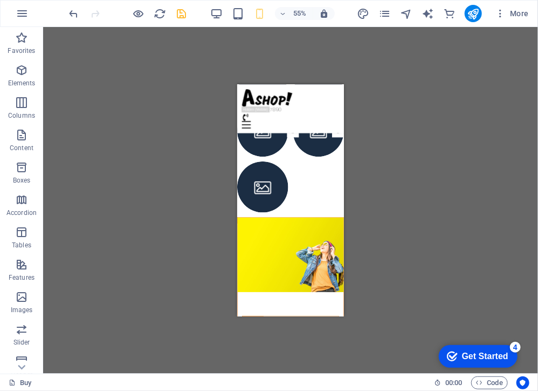
scroll to position [0, 0]
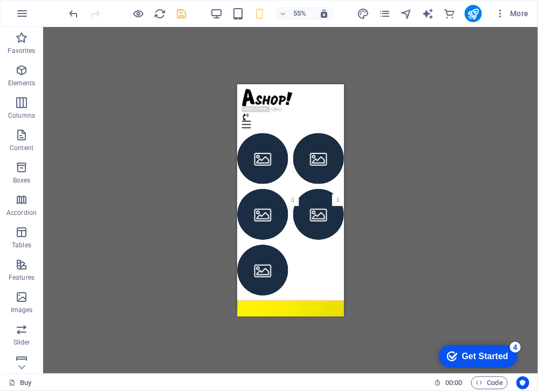
click at [399, 217] on div "Drag here to replace the existing content. Press “Ctrl” if you want to create a…" at bounding box center [290, 200] width 495 height 346
click at [468, 230] on div "Drag here to replace the existing content. Press “Ctrl” if you want to create a…" at bounding box center [290, 200] width 495 height 346
click at [173, 300] on div "Drag here to replace the existing content. Press “Ctrl” if you want to create a…" at bounding box center [290, 200] width 495 height 346
click at [399, 149] on div "Drag here to replace the existing content. Press “Ctrl” if you want to create a…" at bounding box center [290, 200] width 495 height 346
click at [462, 264] on div "Drag here to replace the existing content. Press “Ctrl” if you want to create a…" at bounding box center [290, 200] width 495 height 346
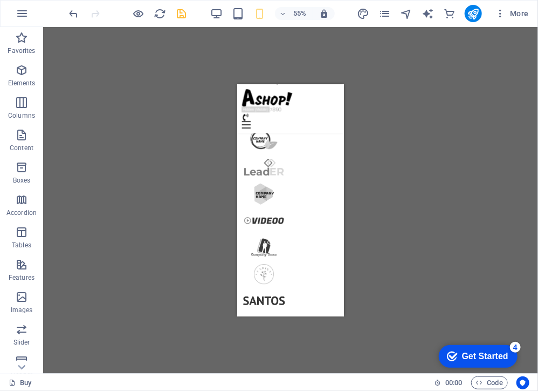
scroll to position [2992, 0]
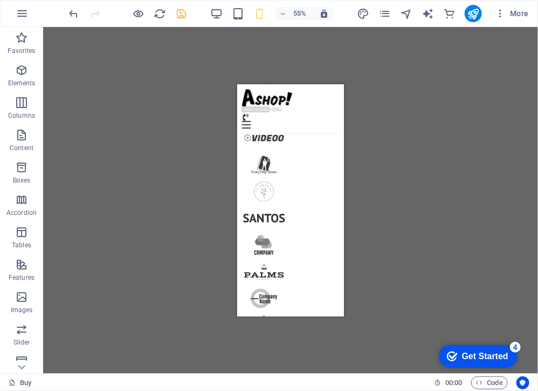
click at [449, 170] on div "Drag here to replace the existing content. Press “Ctrl” if you want to create a…" at bounding box center [290, 200] width 495 height 346
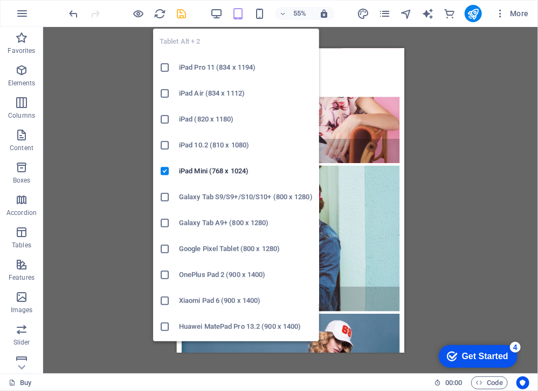
scroll to position [1843, 0]
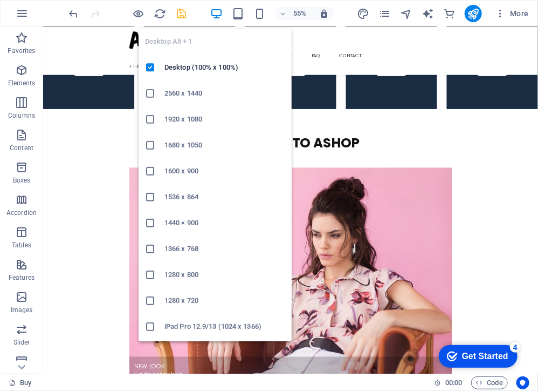
scroll to position [1688, 0]
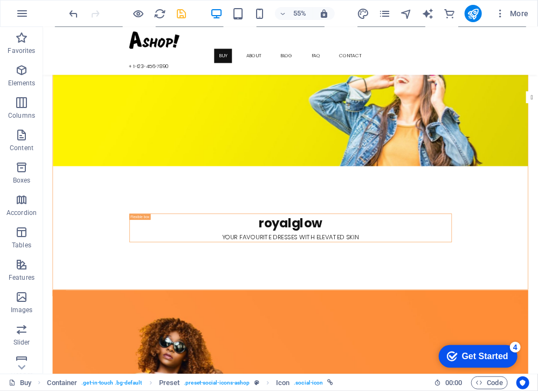
scroll to position [0, 0]
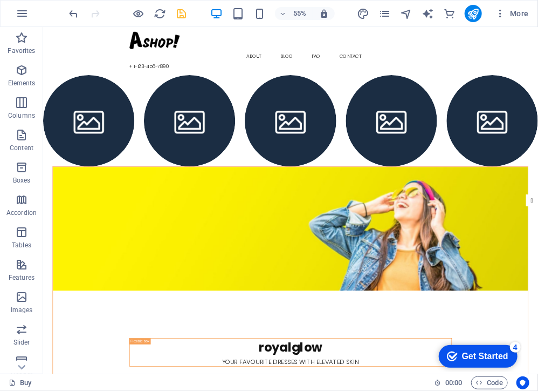
click at [538, 387] on figure at bounding box center [492, 393] width 865 height 225
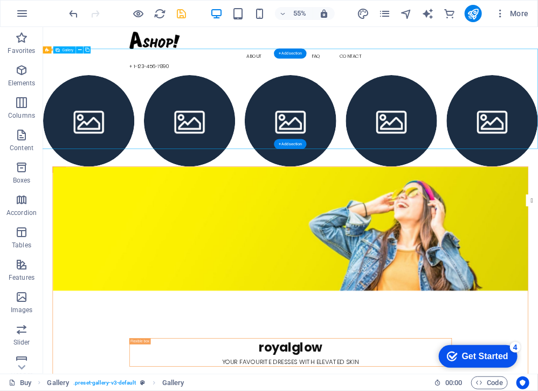
click at [76, 47] on div "Gallery" at bounding box center [64, 49] width 23 height 7
click at [80, 47] on icon at bounding box center [79, 50] width 3 height 6
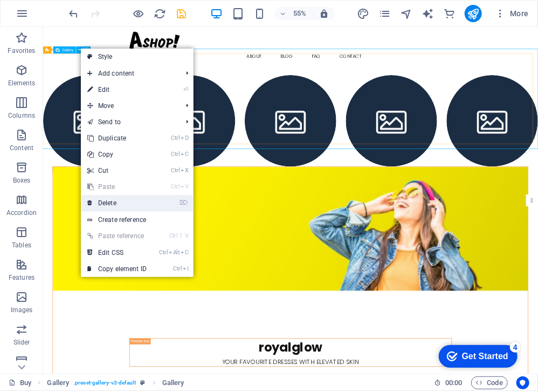
click at [117, 201] on link "⌦ Delete" at bounding box center [117, 203] width 72 height 16
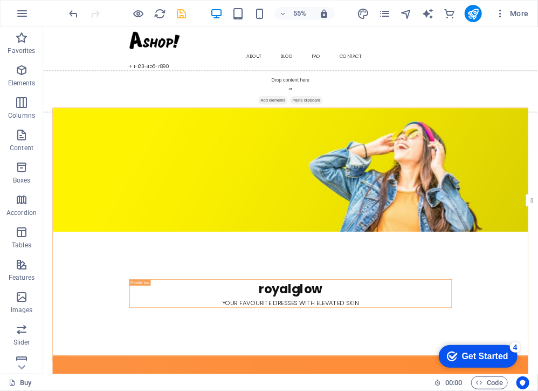
click at [538, 298] on figure at bounding box center [492, 286] width 865 height 225
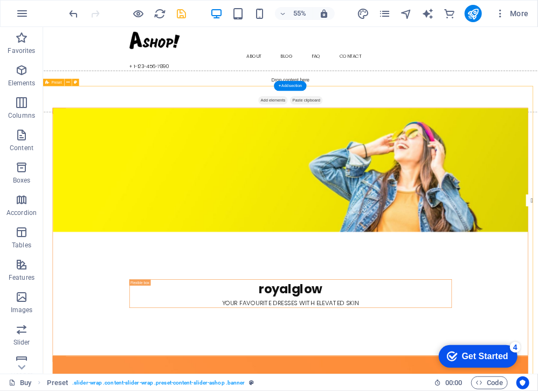
click at [76, 117] on div "Drop content here or Add elements Paste clipboard" at bounding box center [493, 144] width 918 height 77
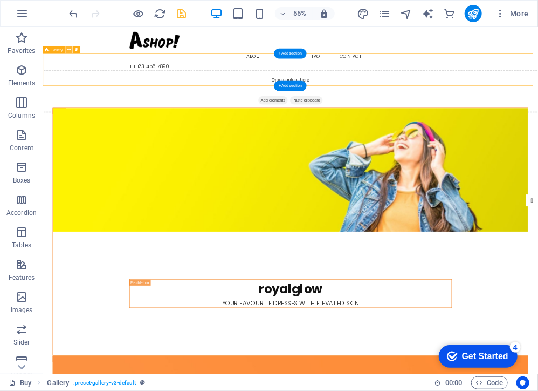
click at [67, 46] on button at bounding box center [69, 49] width 7 height 7
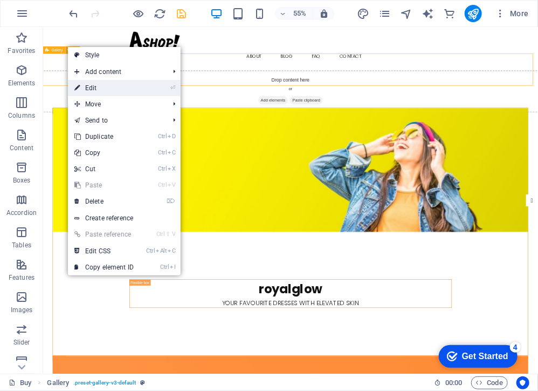
click at [155, 88] on li "⏎ Edit" at bounding box center [124, 88] width 113 height 16
click at [109, 85] on link "⏎ Edit" at bounding box center [104, 88] width 72 height 16
select select "rem"
select select "preset-gallery-v3-default"
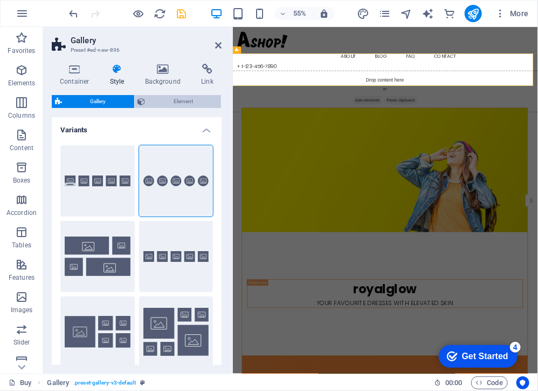
click at [184, 95] on span "Element" at bounding box center [184, 101] width 70 height 13
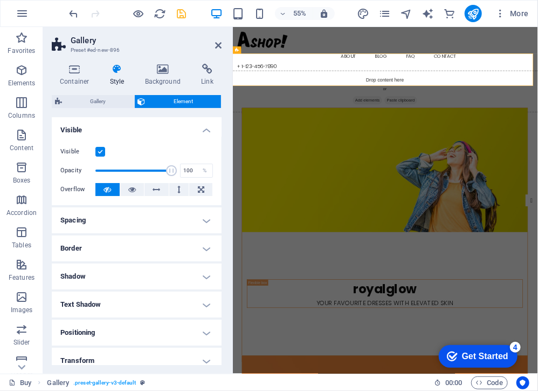
click at [135, 160] on div "Visible Opacity 100 % Overflow" at bounding box center [137, 170] width 170 height 69
type input "52"
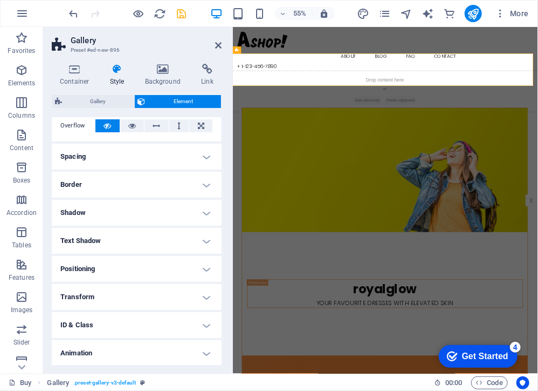
scroll to position [93, 0]
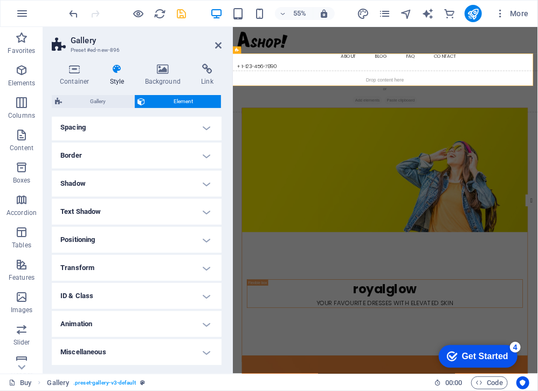
click at [205, 298] on h4 "ID & Class" at bounding box center [137, 296] width 170 height 26
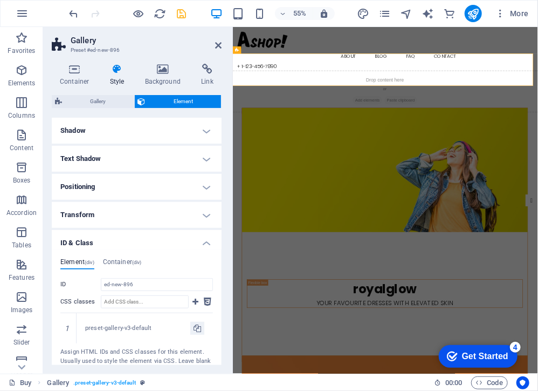
scroll to position [125, 0]
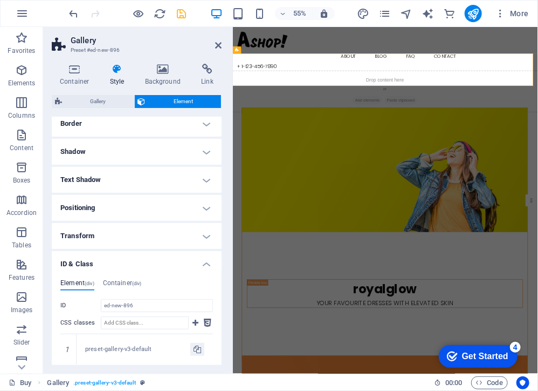
click at [199, 229] on h4 "Transform" at bounding box center [137, 236] width 170 height 26
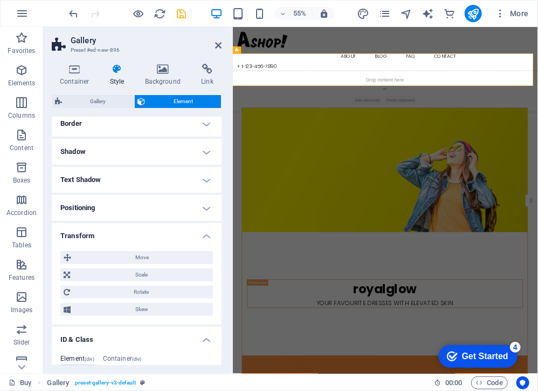
click at [202, 203] on h4 "Positioning" at bounding box center [137, 208] width 170 height 26
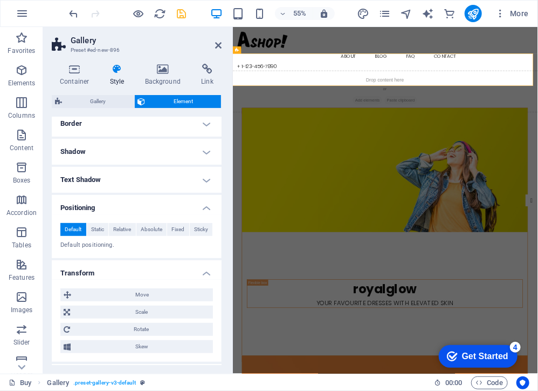
click at [202, 179] on h4 "Text Shadow" at bounding box center [137, 180] width 170 height 26
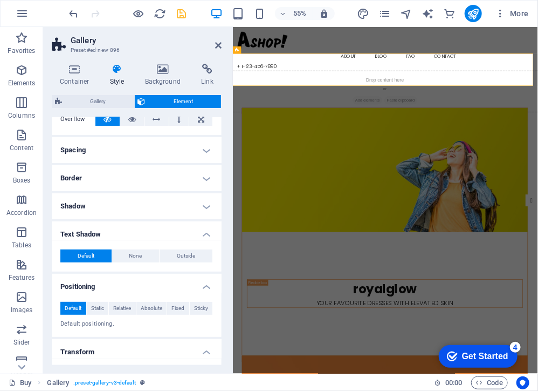
scroll to position [69, 0]
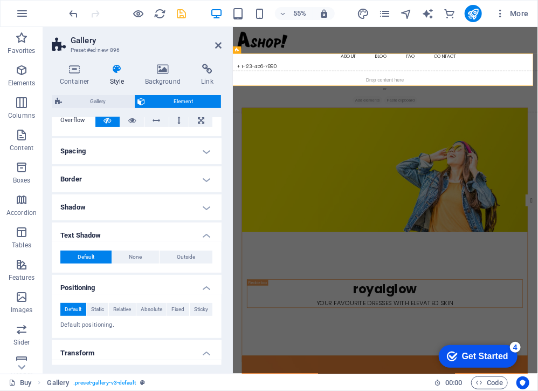
click at [191, 198] on h4 "Shadow" at bounding box center [137, 207] width 170 height 26
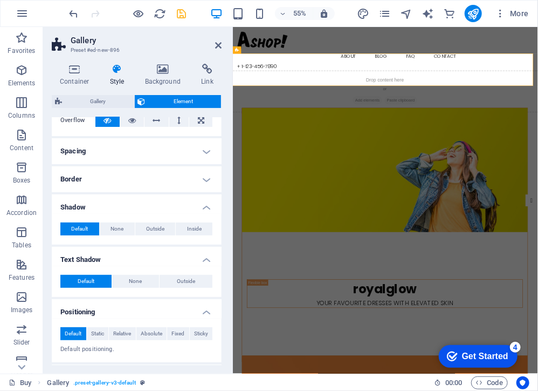
click at [184, 173] on h4 "Border" at bounding box center [137, 179] width 170 height 26
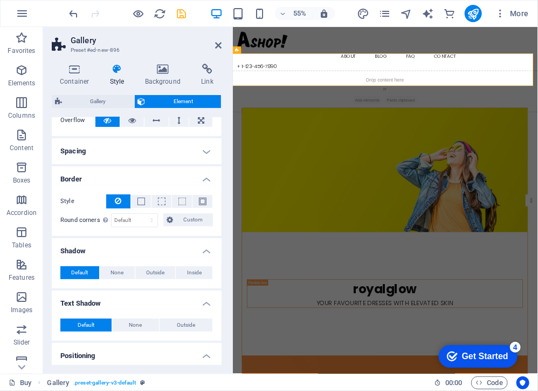
click at [196, 150] on h4 "Spacing" at bounding box center [137, 151] width 170 height 26
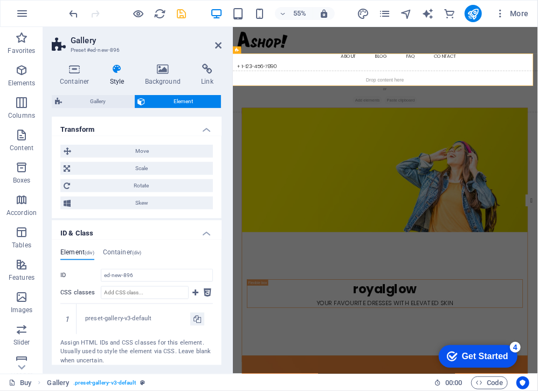
scroll to position [467, 0]
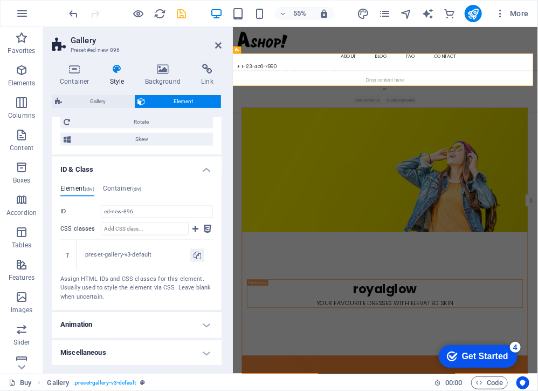
click at [187, 356] on h4 "Miscellaneous" at bounding box center [137, 353] width 170 height 26
click at [347, 346] on figure at bounding box center [509, 286] width 519 height 225
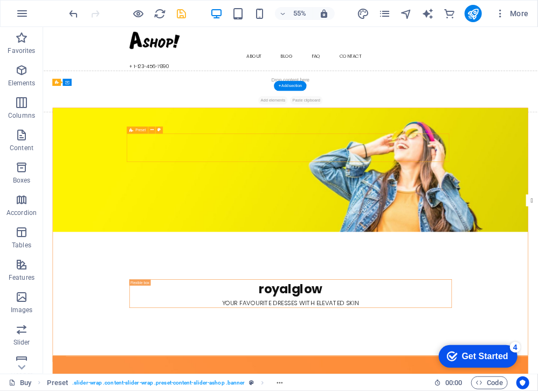
click at [538, 324] on figure at bounding box center [492, 286] width 865 height 225
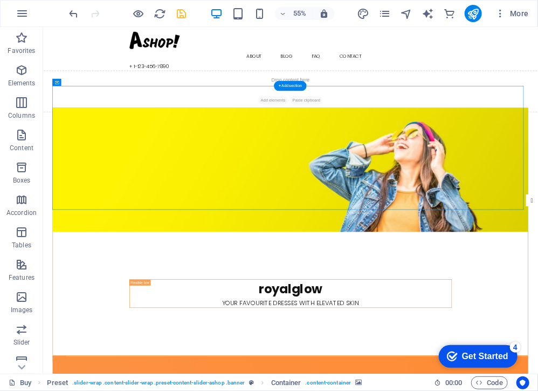
click at [538, 240] on figure at bounding box center [492, 286] width 865 height 225
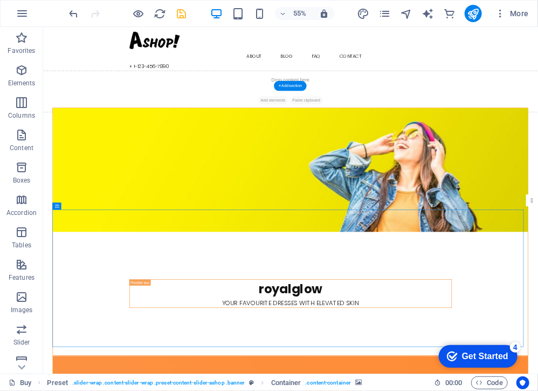
click at [296, 83] on div "+ Add section" at bounding box center [291, 86] width 33 height 10
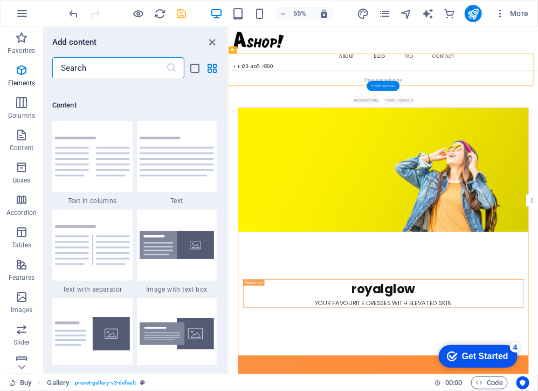
scroll to position [1888, 0]
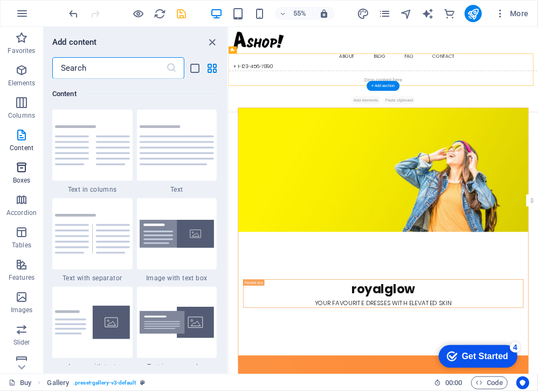
click at [23, 166] on icon "button" at bounding box center [21, 167] width 13 height 13
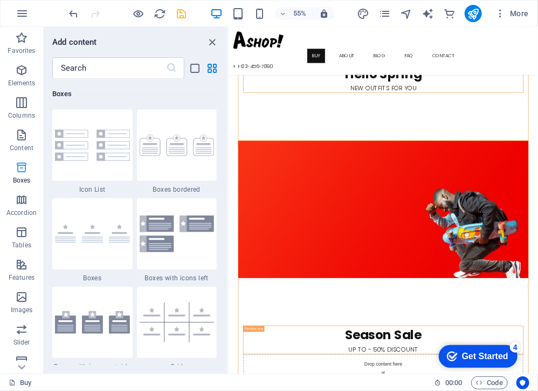
scroll to position [872, 0]
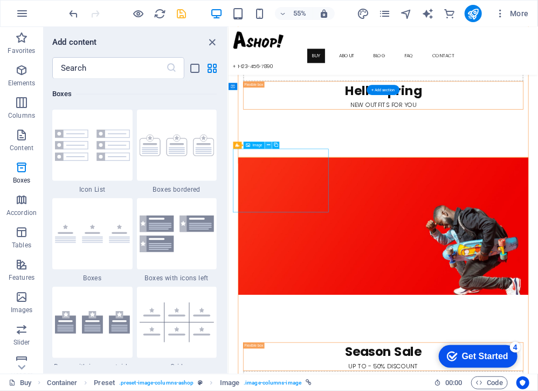
click at [265, 143] on button at bounding box center [268, 145] width 7 height 7
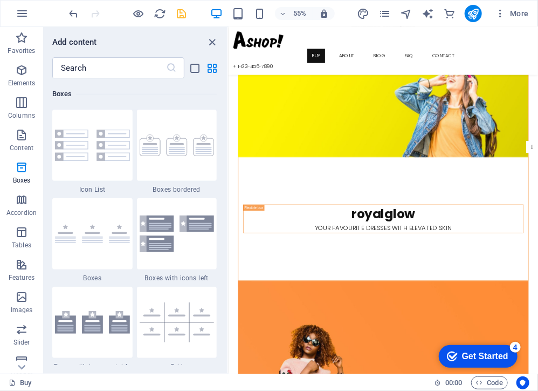
scroll to position [36, 0]
